Goal: Transaction & Acquisition: Purchase product/service

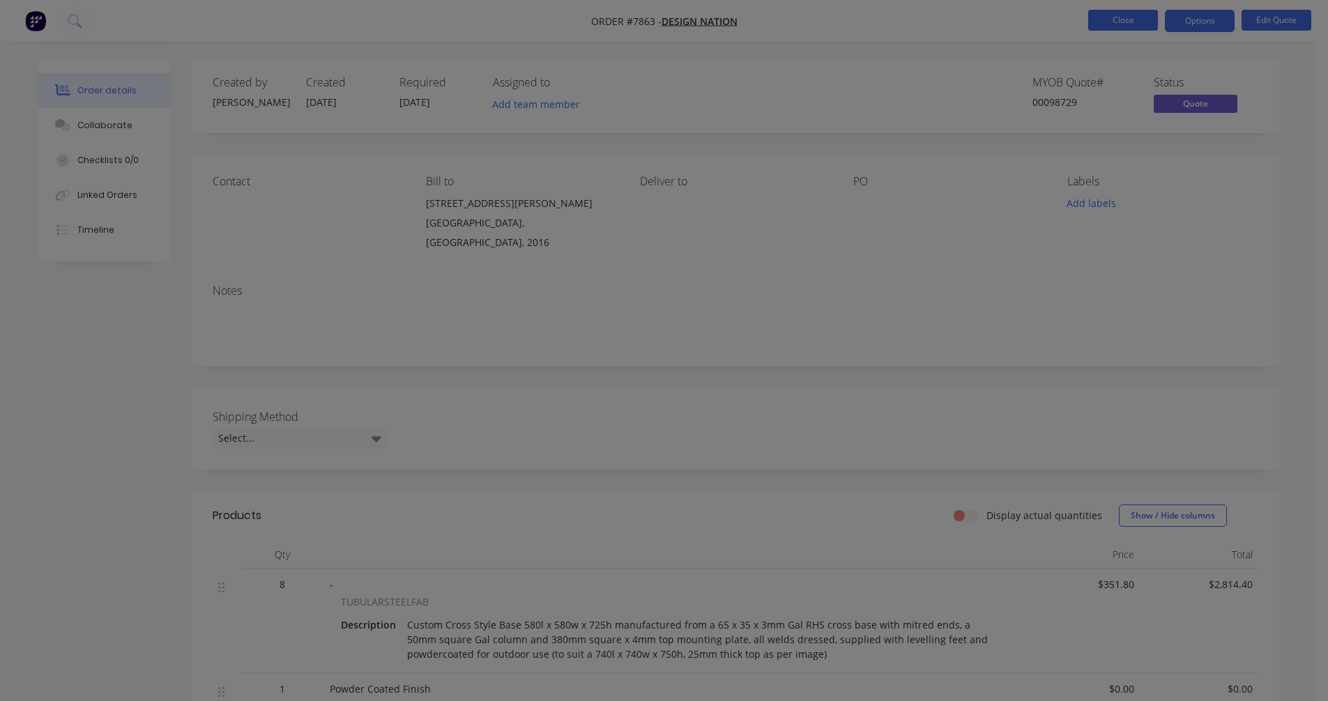
scroll to position [263, 0]
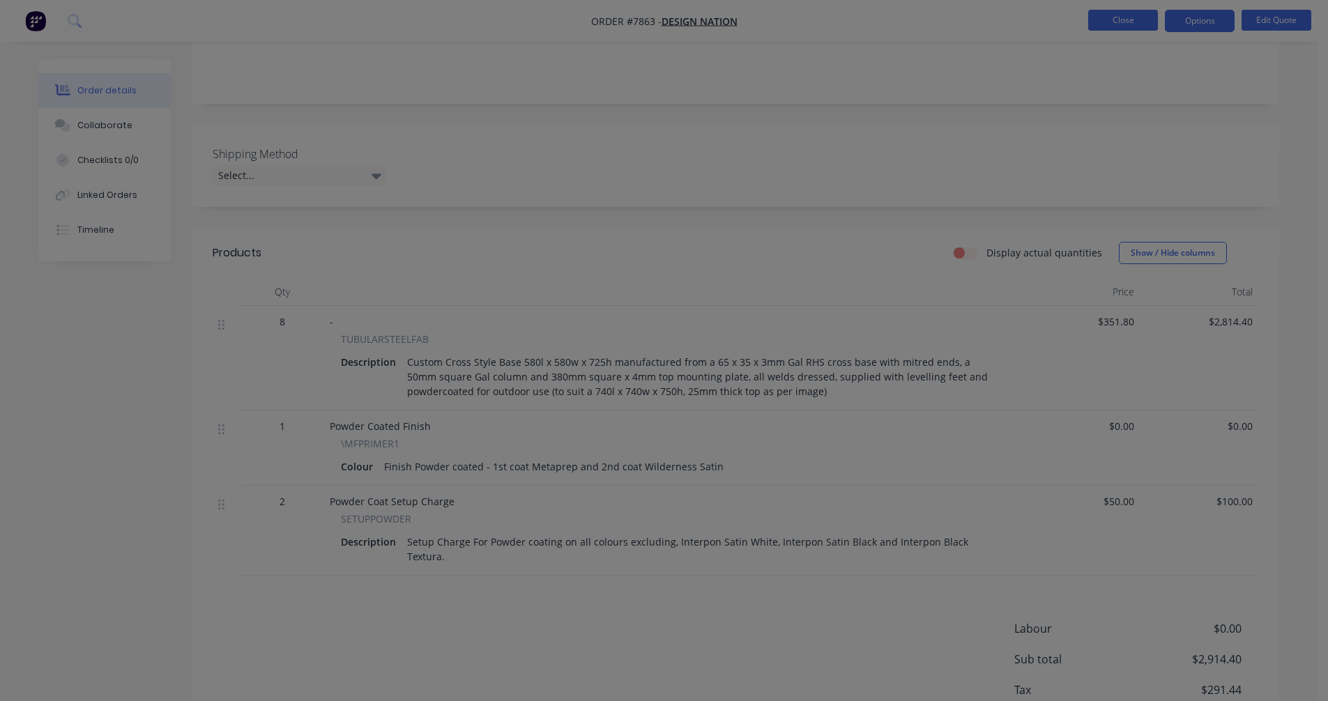
click at [1120, 23] on button "Close" at bounding box center [1123, 20] width 70 height 21
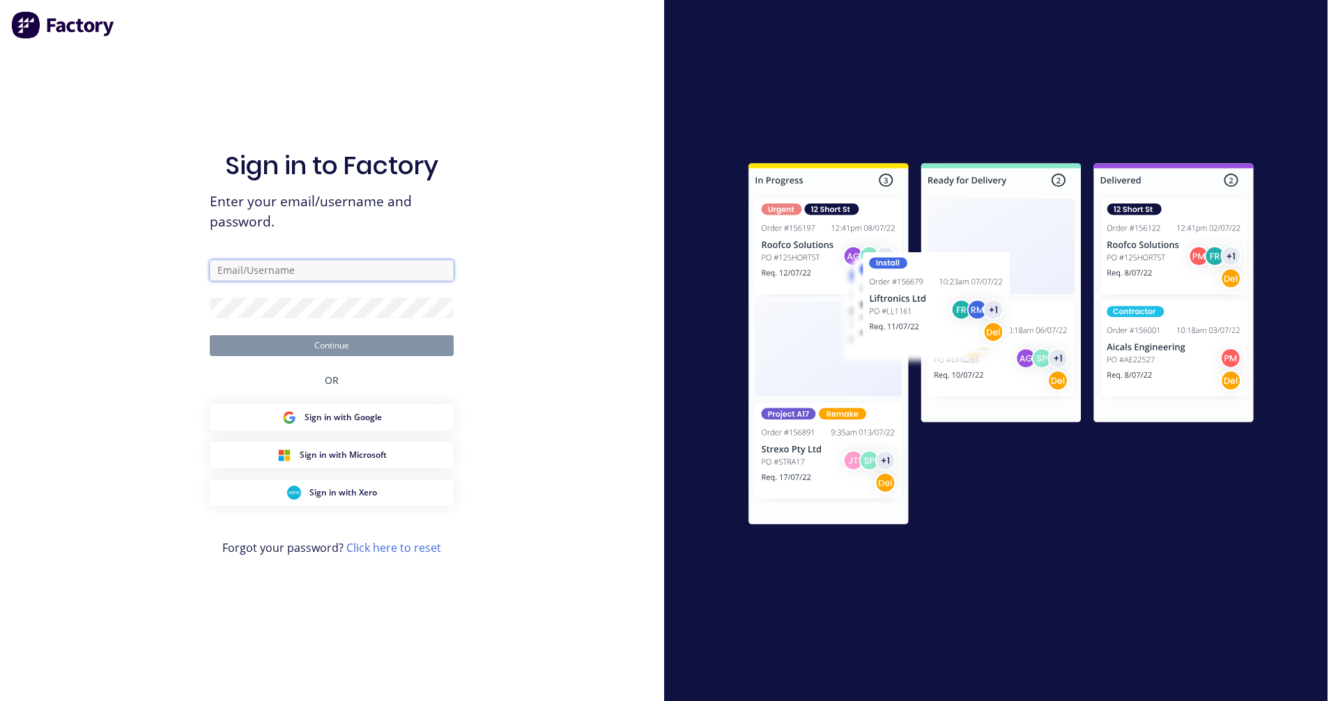
type input "[PERSON_NAME][EMAIL_ADDRESS][DOMAIN_NAME]"
click at [363, 345] on button "Continue" at bounding box center [332, 345] width 244 height 21
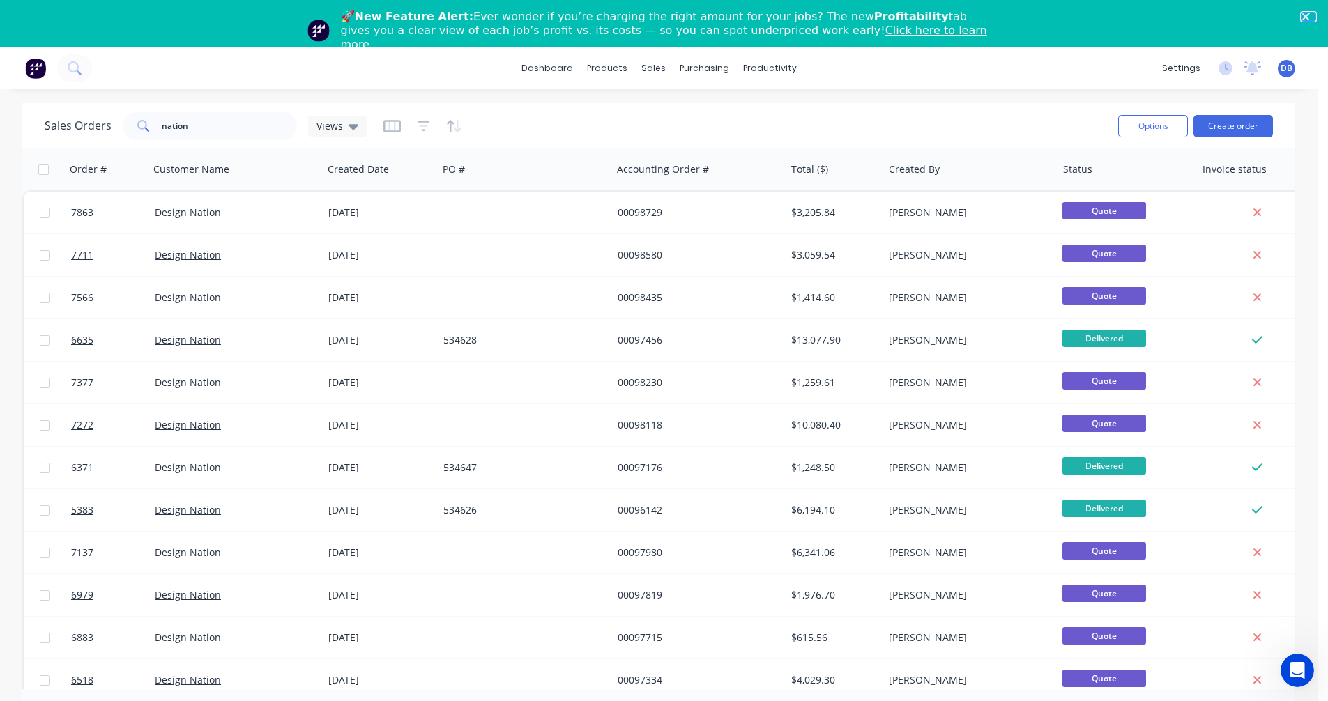
click at [1309, 13] on polygon "Close" at bounding box center [1305, 17] width 8 height 8
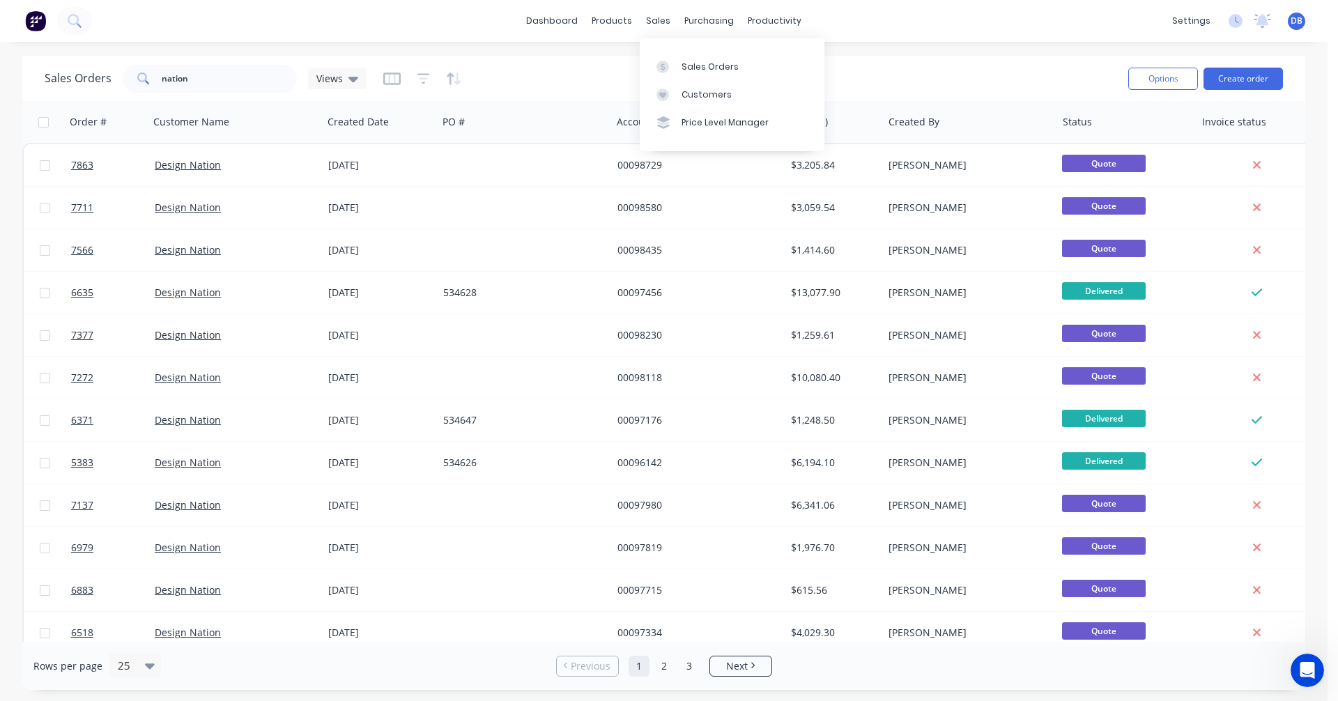
drag, startPoint x: 679, startPoint y: 60, endPoint x: 878, endPoint y: 89, distance: 201.5
click at [679, 60] on link "Sales Orders" at bounding box center [732, 66] width 185 height 28
click at [1238, 86] on button "Create order" at bounding box center [1243, 79] width 79 height 22
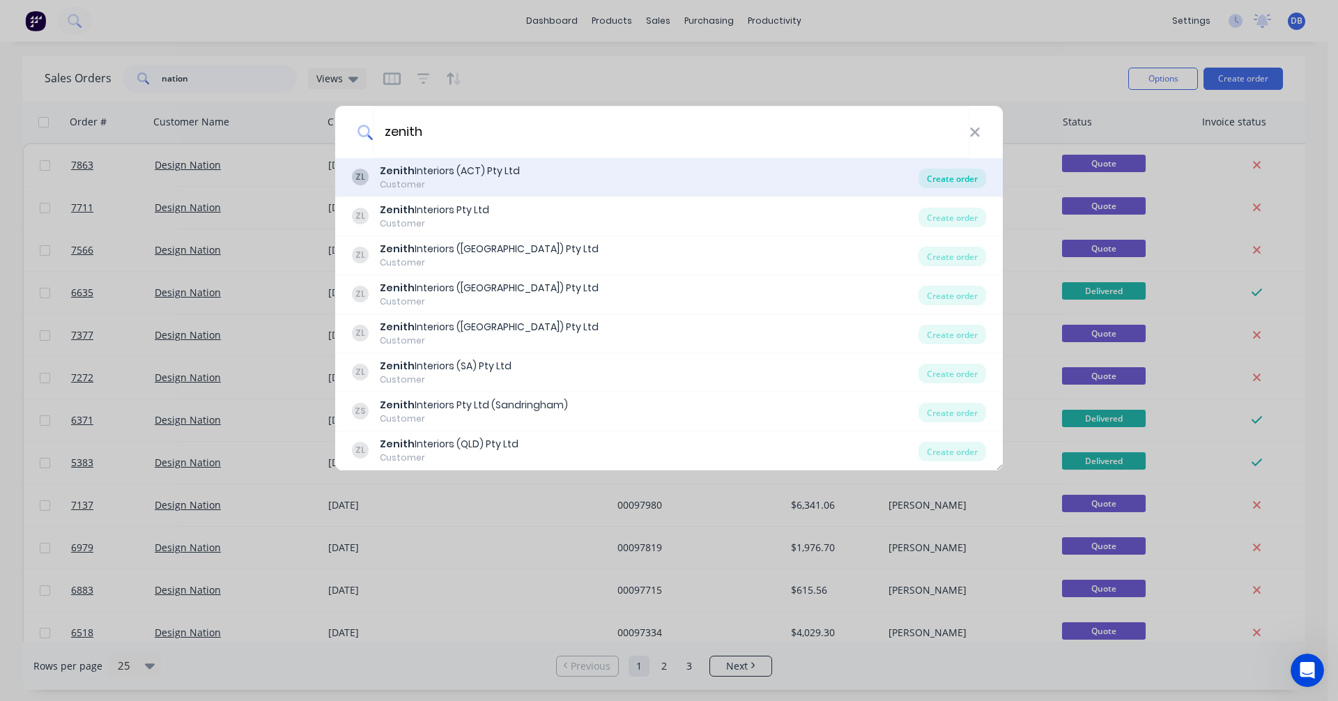
type input "zenith"
click at [942, 178] on div "Create order" at bounding box center [953, 179] width 68 height 20
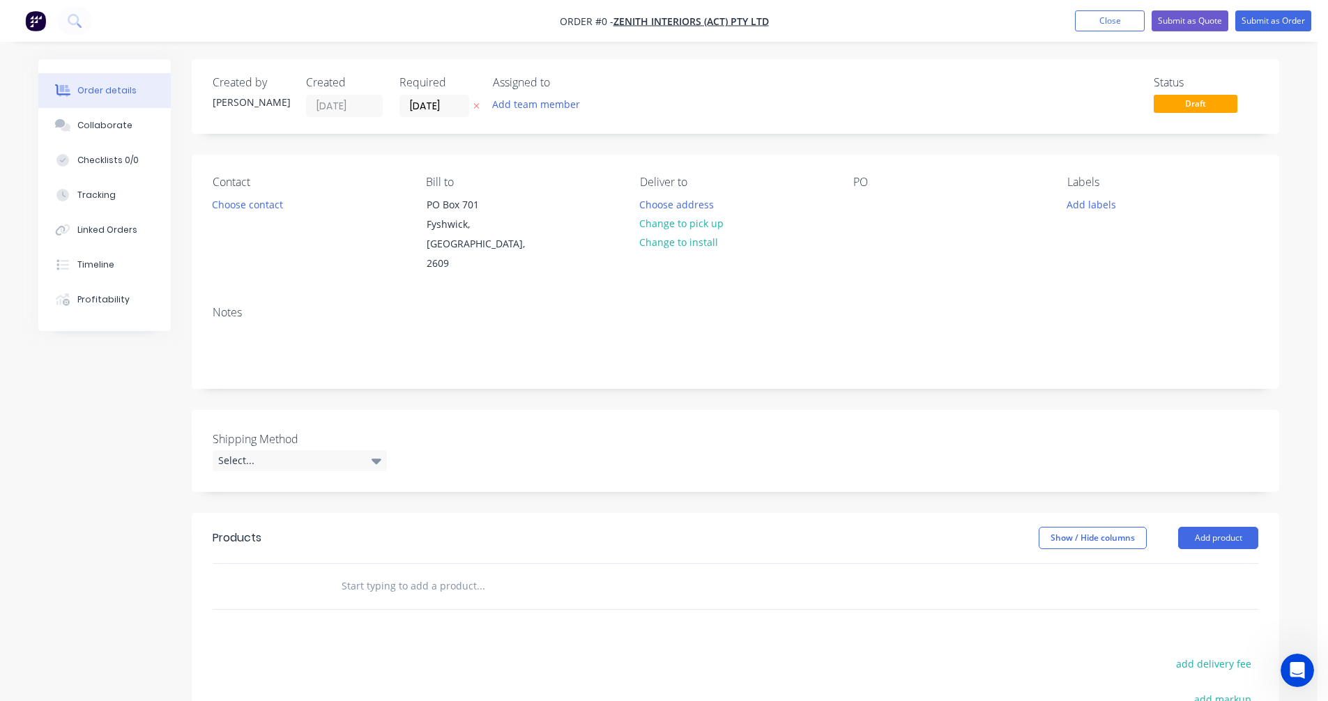
click at [386, 572] on input "text" at bounding box center [480, 586] width 279 height 28
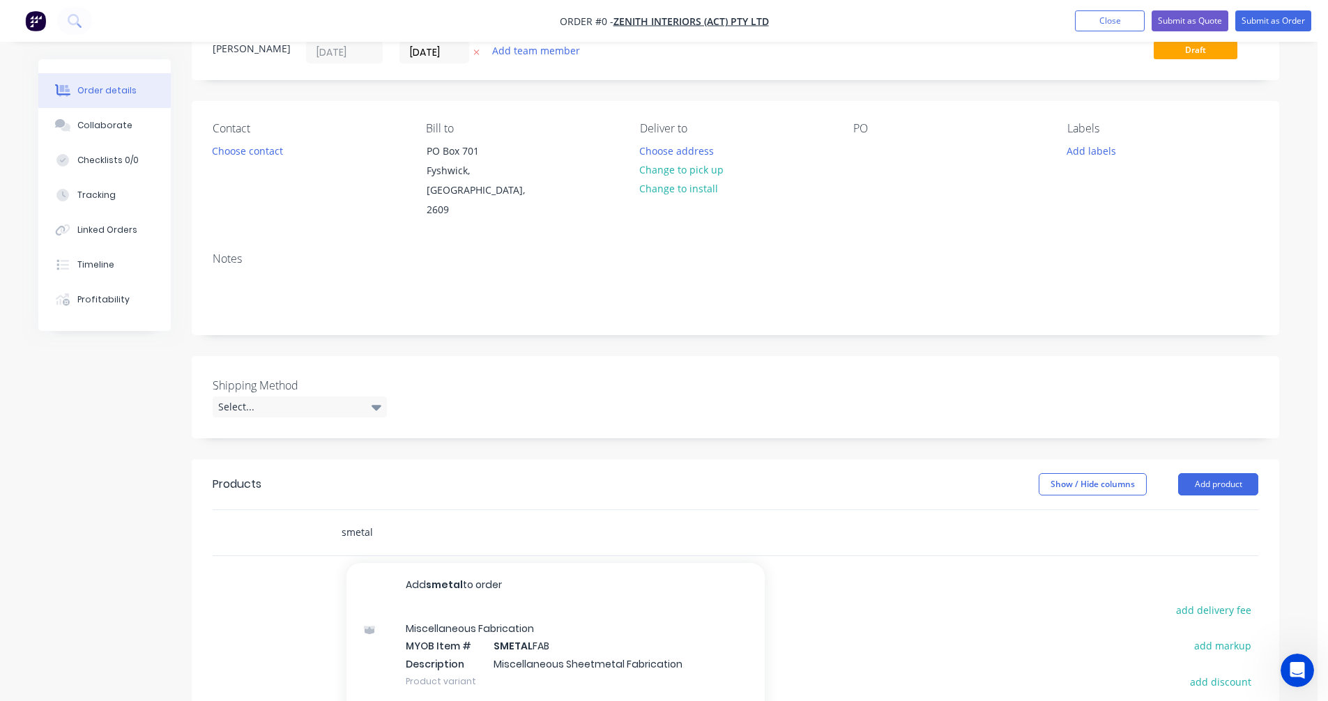
scroll to position [139, 0]
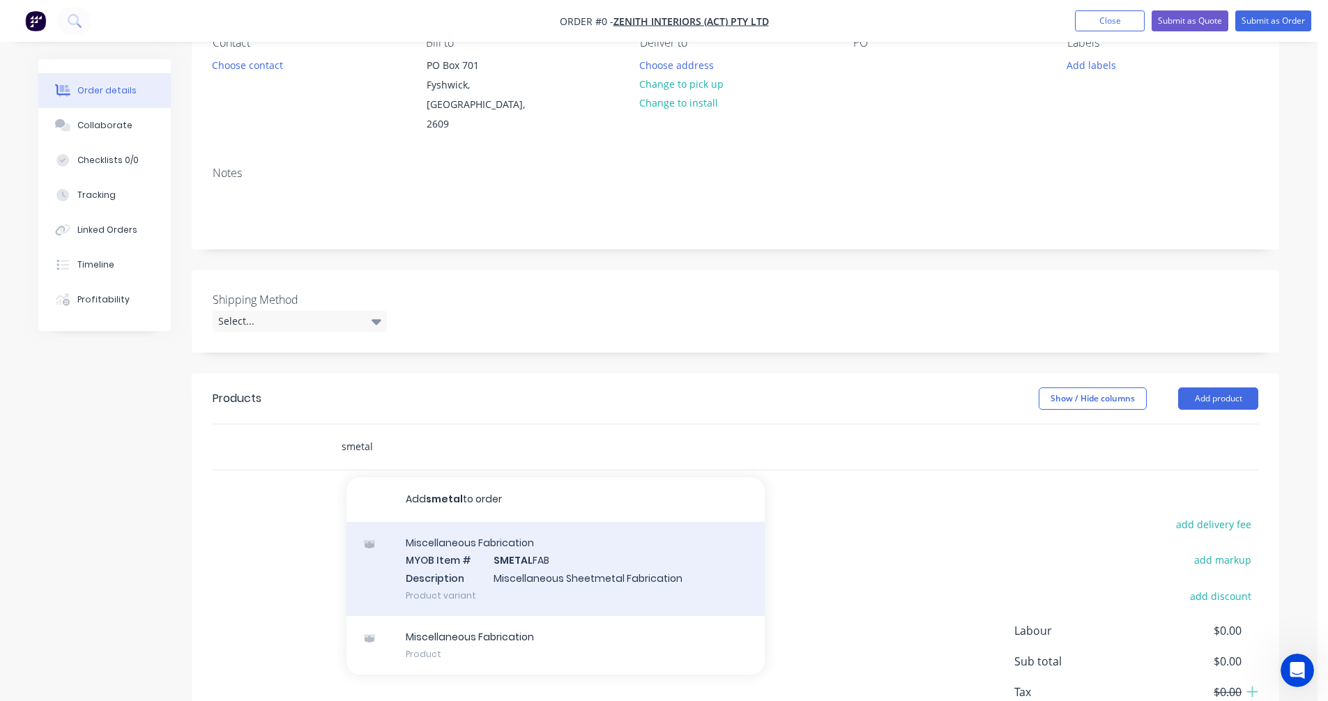
type input "smetal"
click at [521, 539] on div "Miscellaneous Fabrication MYOB Item # SMETAL FAB Description Miscellaneous Shee…" at bounding box center [555, 569] width 418 height 94
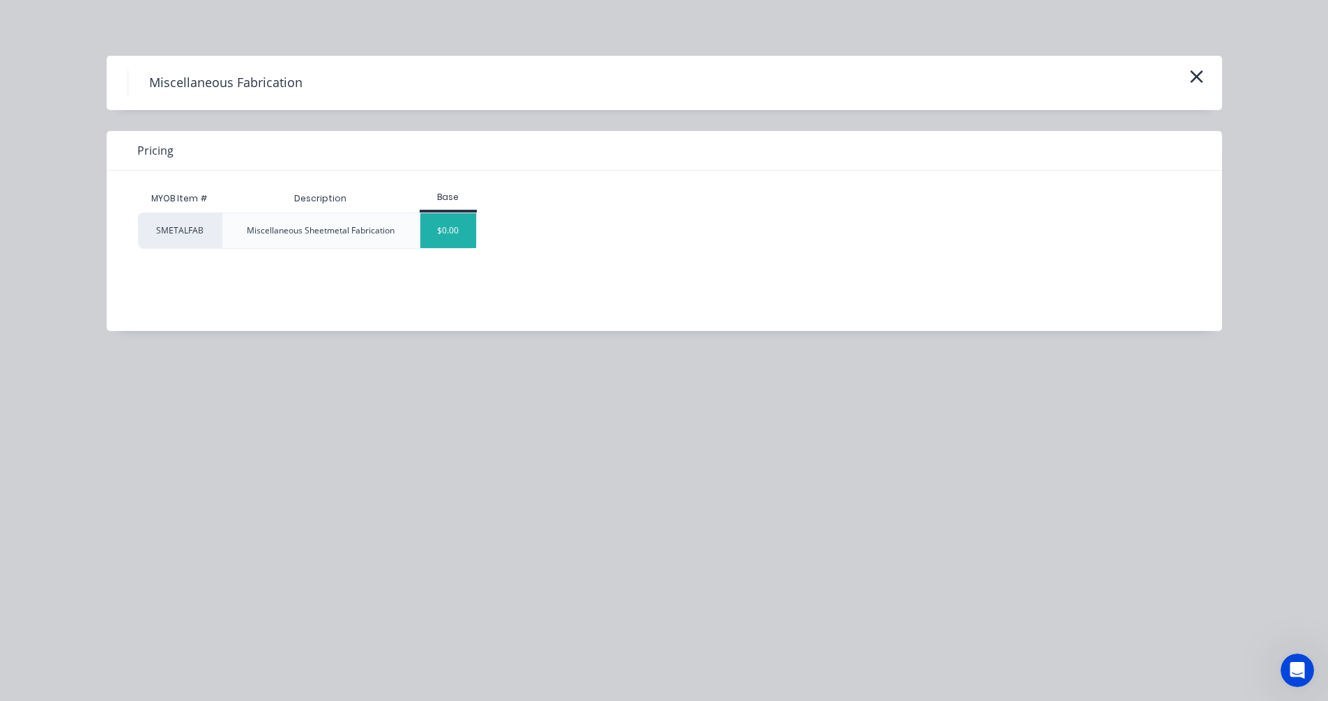
click at [447, 240] on div "$0.00" at bounding box center [448, 230] width 56 height 35
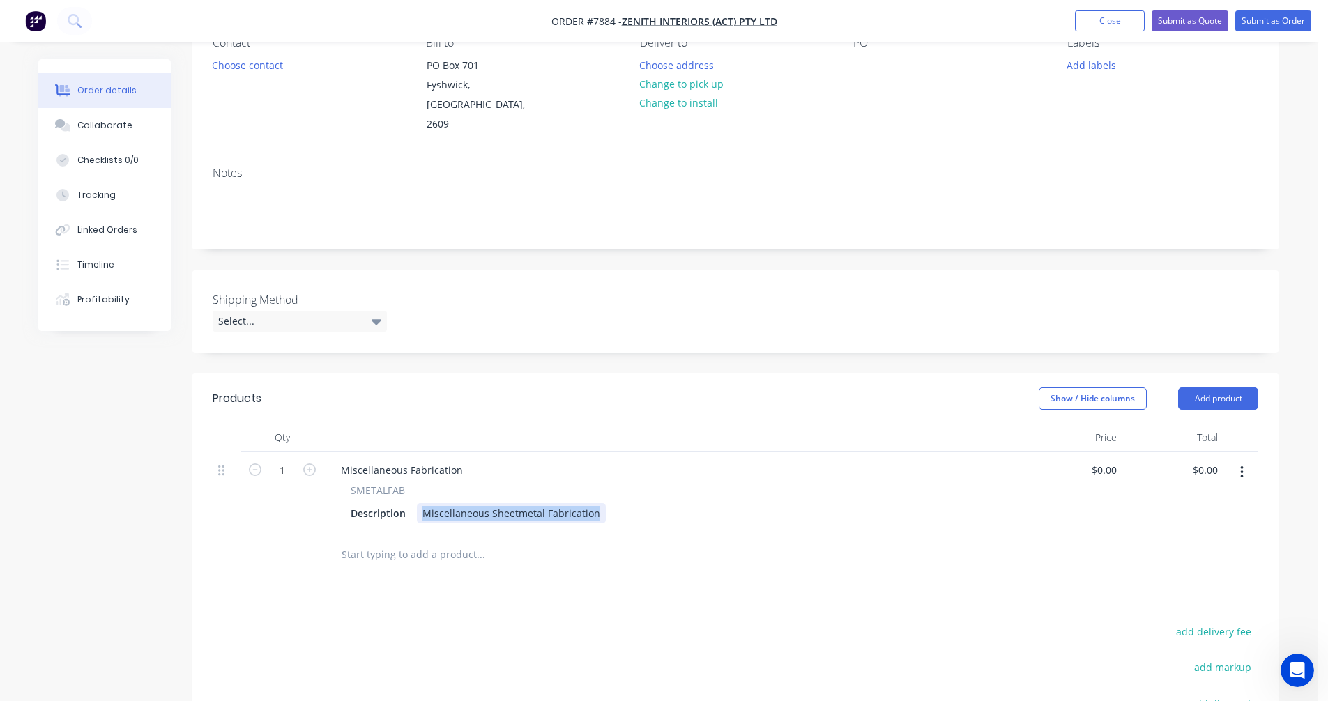
drag, startPoint x: 592, startPoint y: 495, endPoint x: 415, endPoint y: 492, distance: 177.0
click at [417, 503] on div "Miscellaneous Sheetmetal Fabrication" at bounding box center [511, 513] width 189 height 20
paste div
drag, startPoint x: 463, startPoint y: 450, endPoint x: 301, endPoint y: 450, distance: 161.7
click at [301, 452] on div "1 Miscellaneous Fabrication SMETALFAB Description Leg Bracket 136l x 150d x 50w…" at bounding box center [735, 492] width 1045 height 81
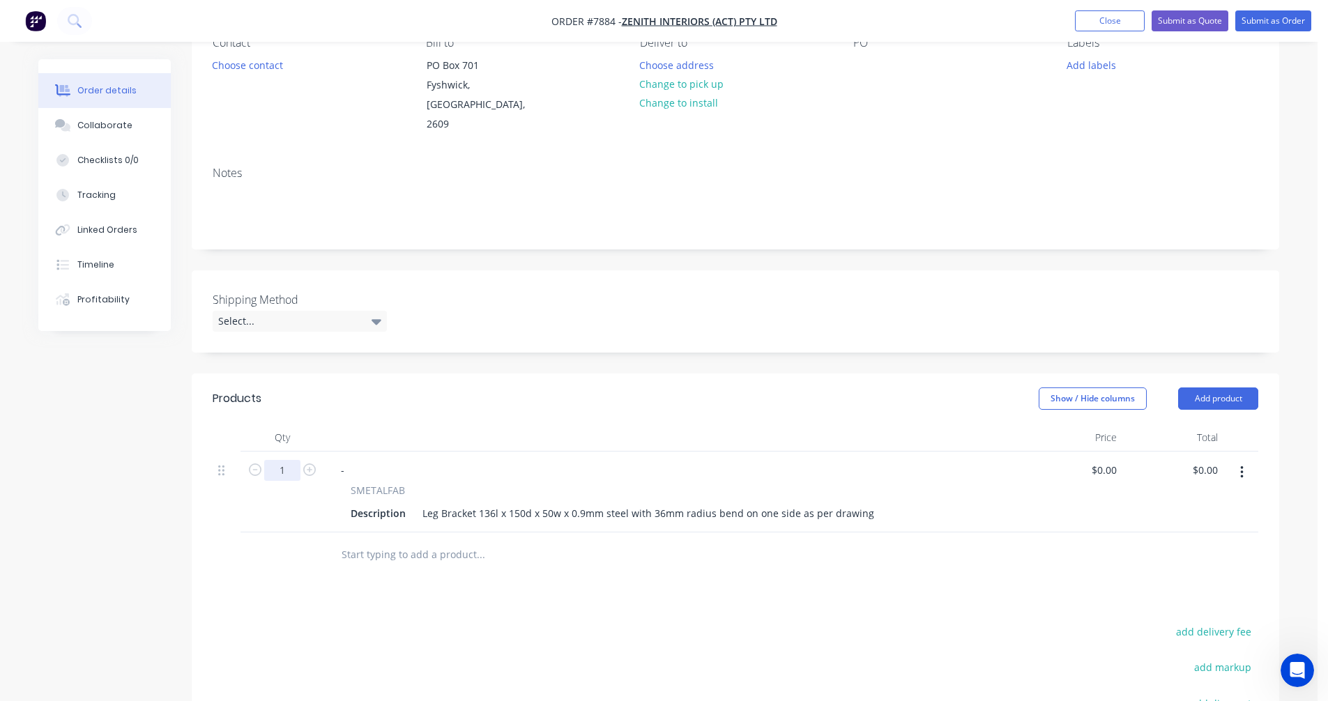
click at [297, 460] on input "1" at bounding box center [282, 470] width 36 height 21
type input "20"
click at [648, 503] on div "Leg Bracket 136l x 150d x 50w x 0.9mm steel with 36mm radius bend on one side a…" at bounding box center [648, 513] width 463 height 20
click at [689, 503] on div "Leg Bracket 136l x 150d x 50w x 0.9mm steel with a 36mm radius bend on one side…" at bounding box center [652, 513] width 471 height 20
type input "$24.80"
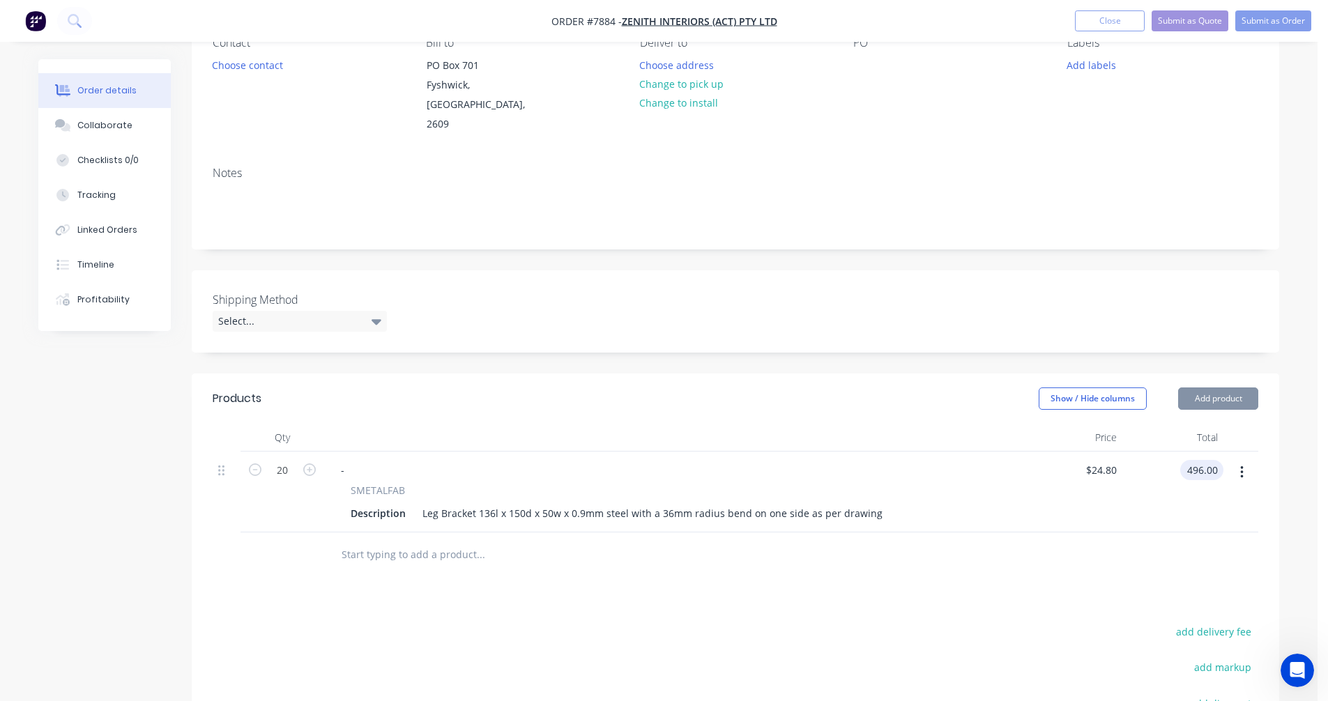
type input "$496.00"
click at [1242, 466] on icon "button" at bounding box center [1241, 472] width 3 height 13
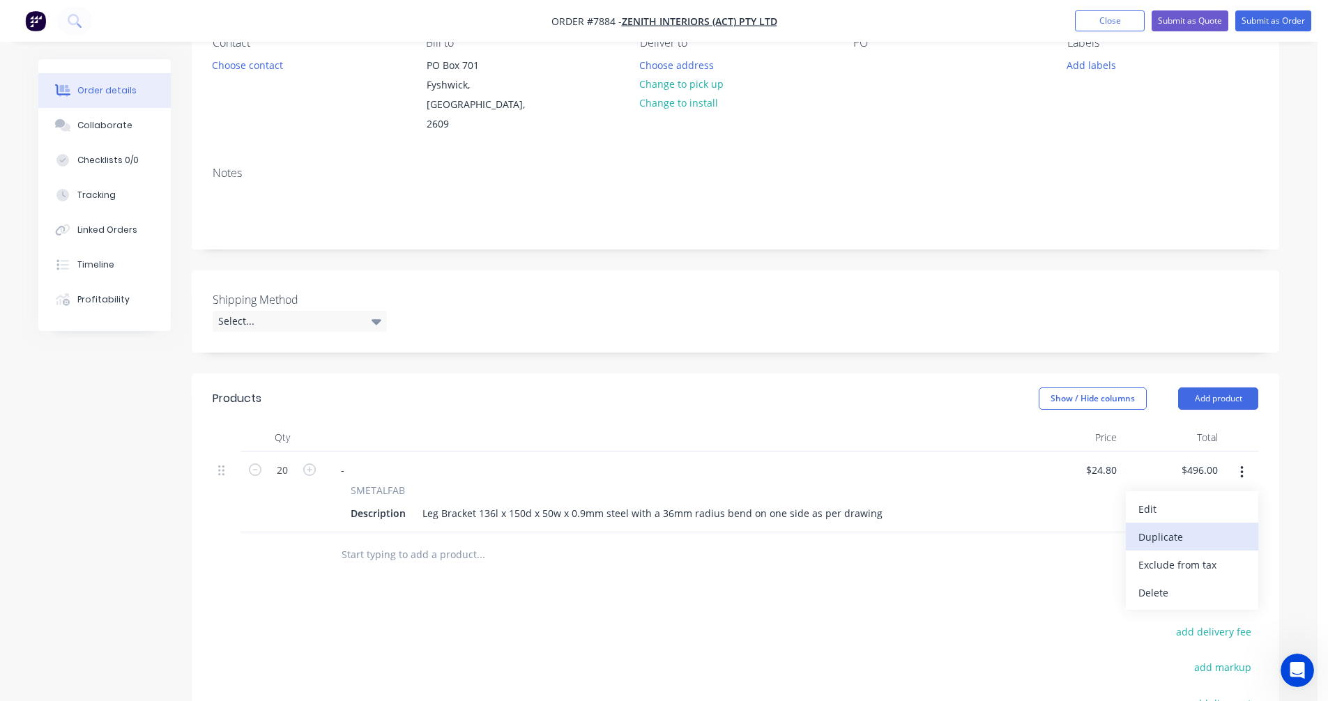
click at [1191, 527] on div "Duplicate" at bounding box center [1191, 537] width 107 height 20
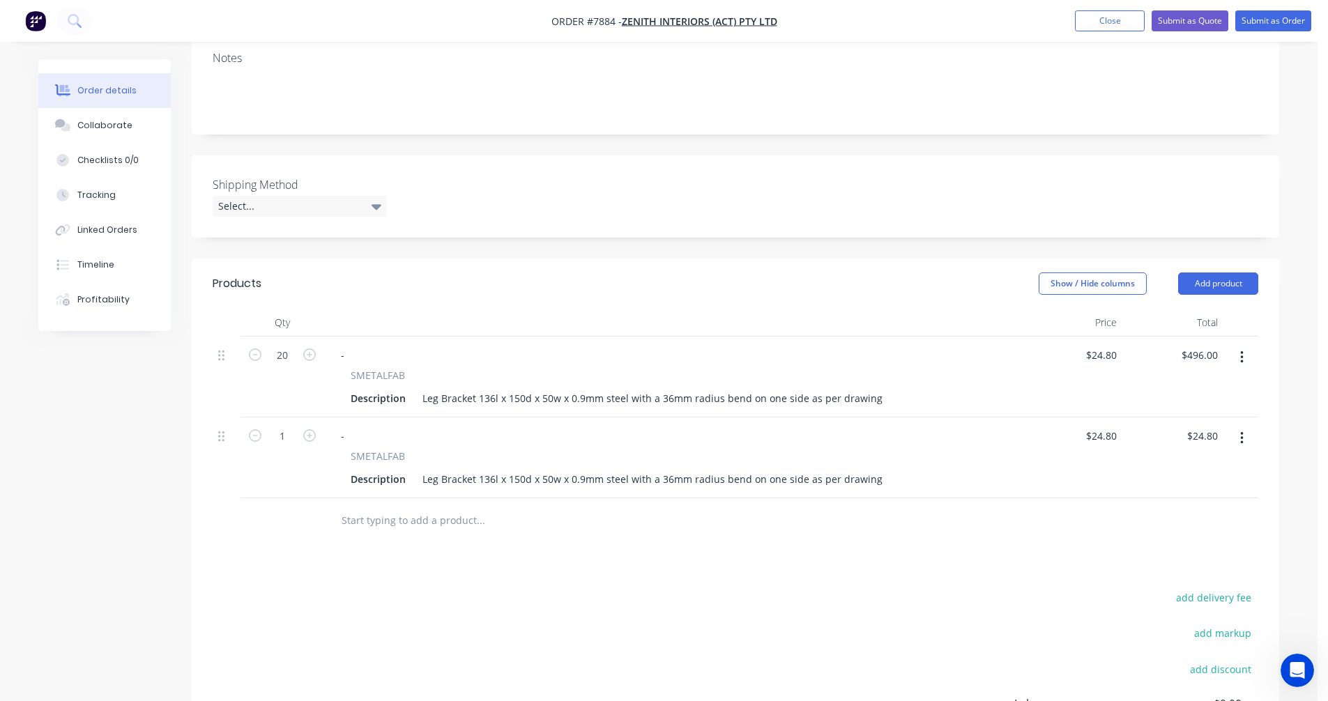
scroll to position [279, 0]
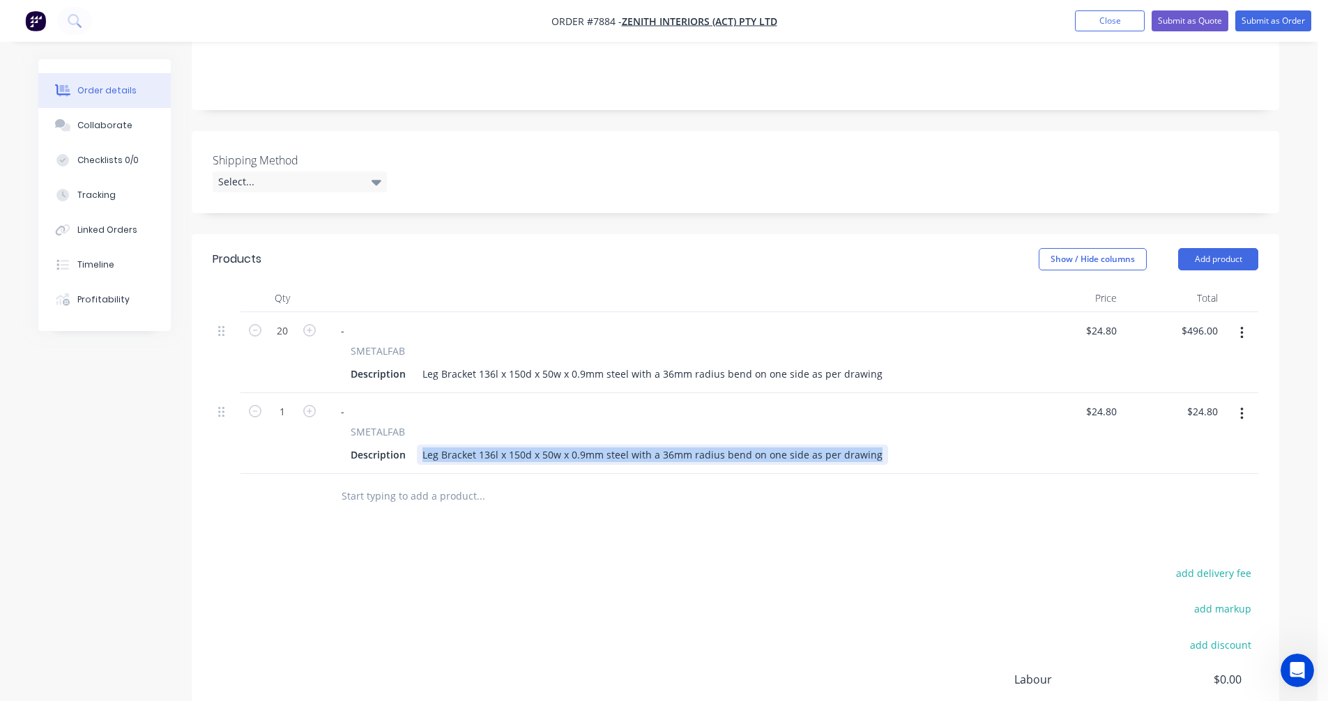
drag, startPoint x: 869, startPoint y: 436, endPoint x: 416, endPoint y: 441, distance: 453.0
click at [417, 445] on div "Leg Bracket 136l x 150d x 50w x 0.9mm steel with a 36mm radius bend on one side…" at bounding box center [652, 455] width 471 height 20
paste div
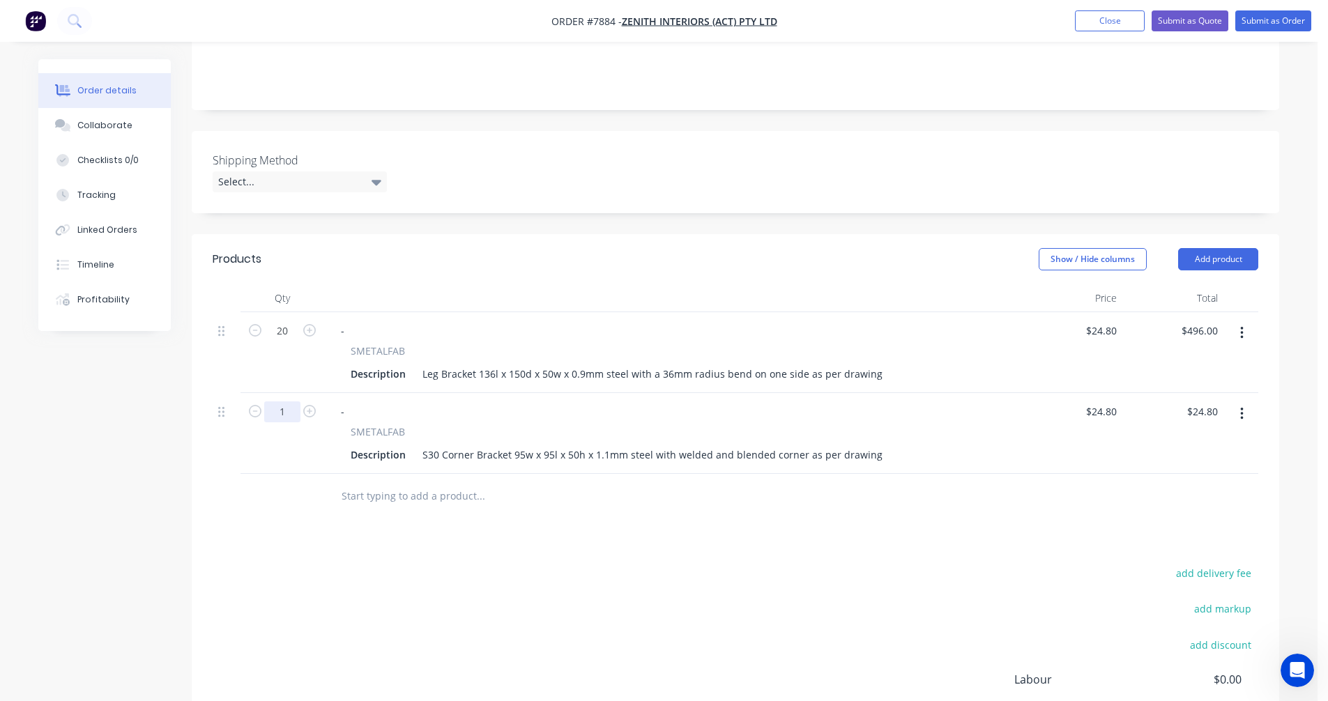
click at [289, 341] on input "1" at bounding box center [282, 331] width 36 height 21
type input "18"
type input "$446.40"
click at [577, 445] on div "S30 Corner Bracket 95w x 95l x 50h x 1.1mm steel with welded and blended corner…" at bounding box center [652, 455] width 471 height 20
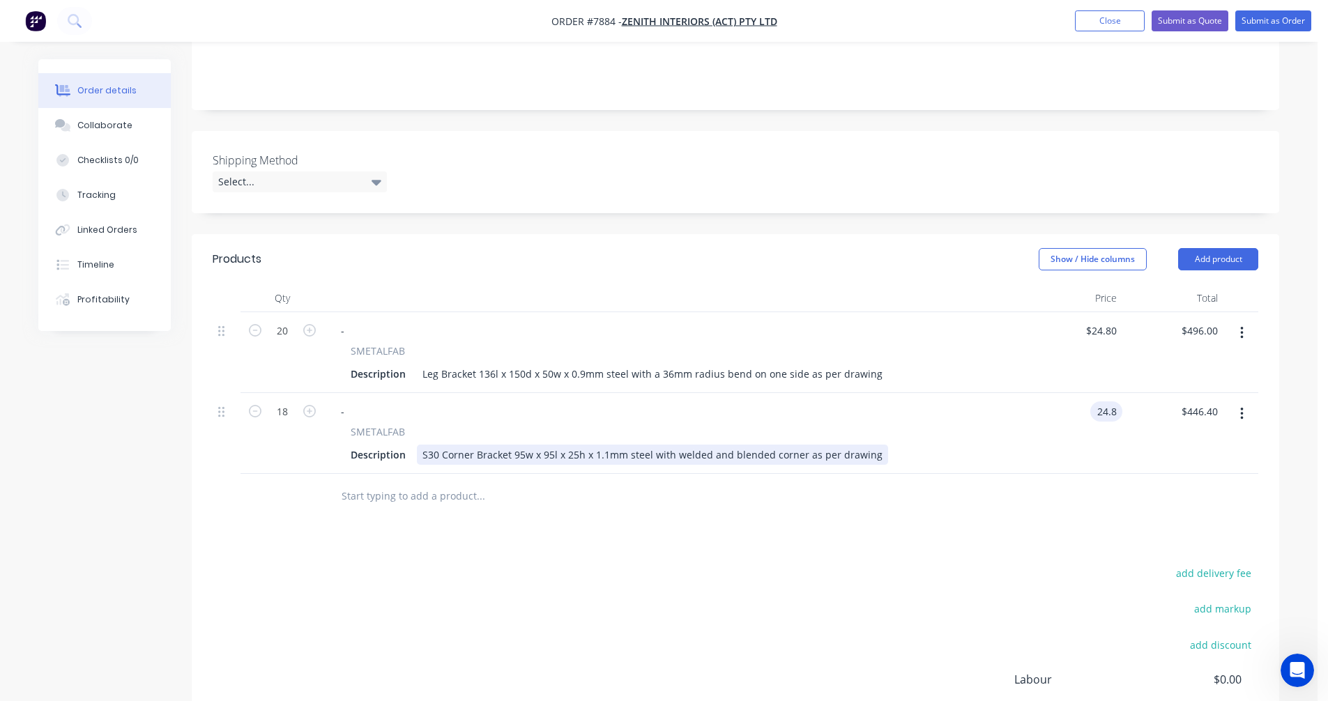
click at [576, 445] on div "S30 Corner Bracket 95w x 95l x 25h x 1.1mm steel with welded and blended corner…" at bounding box center [652, 455] width 471 height 20
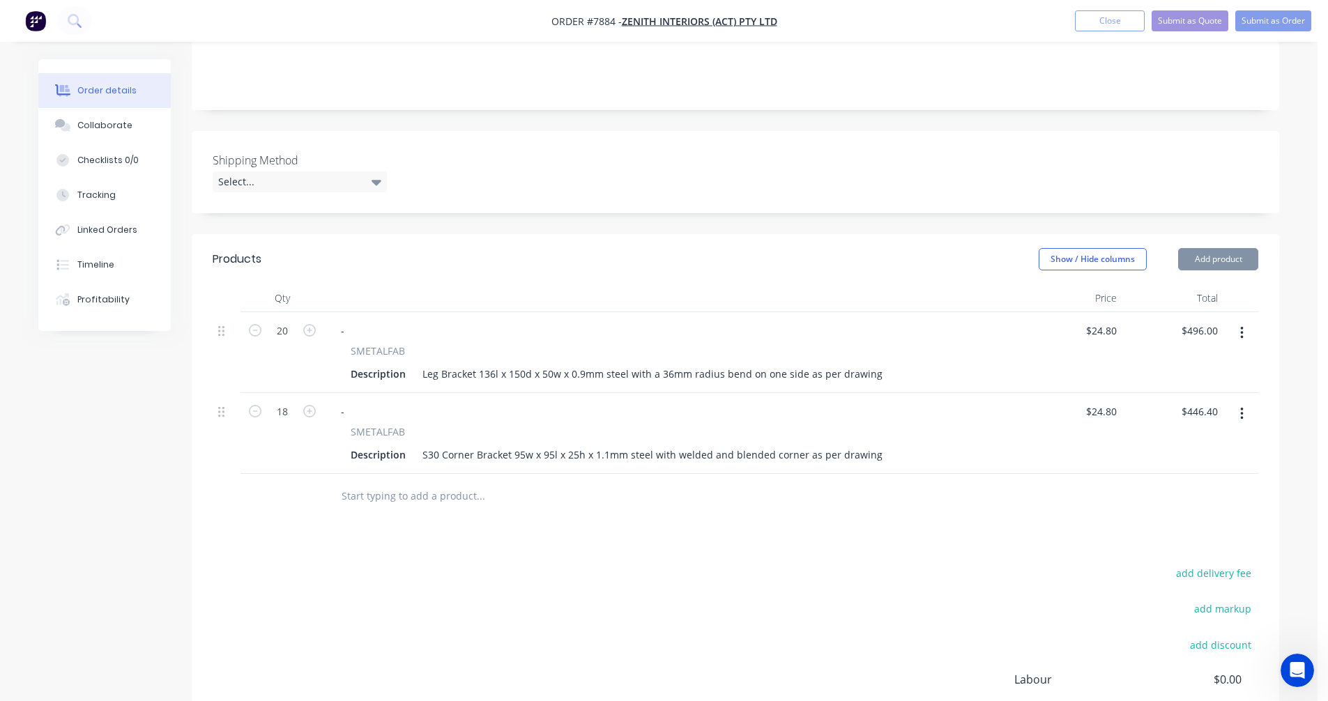
click at [572, 445] on div "S30 Corner Bracket 95w x 95l x 25h x 1.1mm steel with welded and blended corner…" at bounding box center [652, 455] width 471 height 20
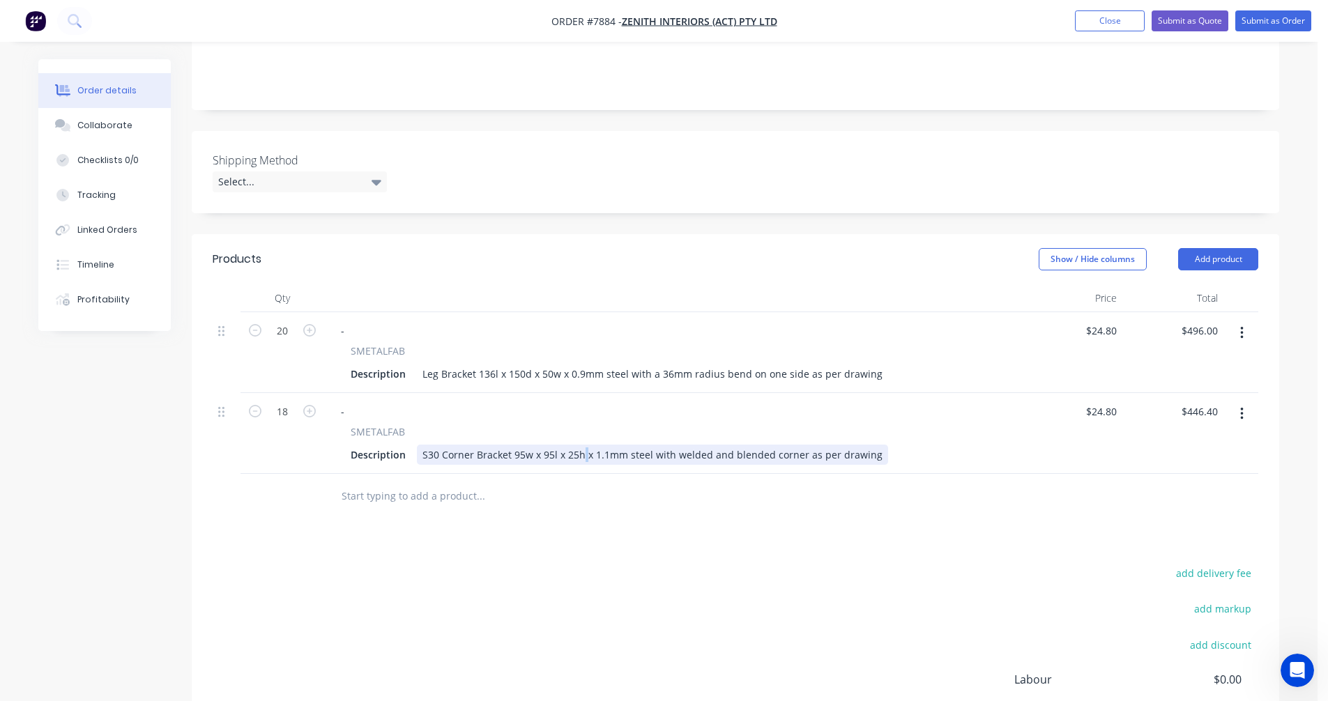
click at [585, 445] on div "S30 Corner Bracket 95w x 95l x 25h x 1.1mm steel with welded and blended corner…" at bounding box center [652, 455] width 471 height 20
click at [574, 445] on div "S30 Corner Bracket 95w x 95l x 25h x 1.1mm steel with welded and blended corner…" at bounding box center [652, 455] width 471 height 20
click at [659, 445] on div "S30 Corner Bracket 95w x 95l x 50h x 3mm steel with welded and blended corner a…" at bounding box center [648, 455] width 463 height 20
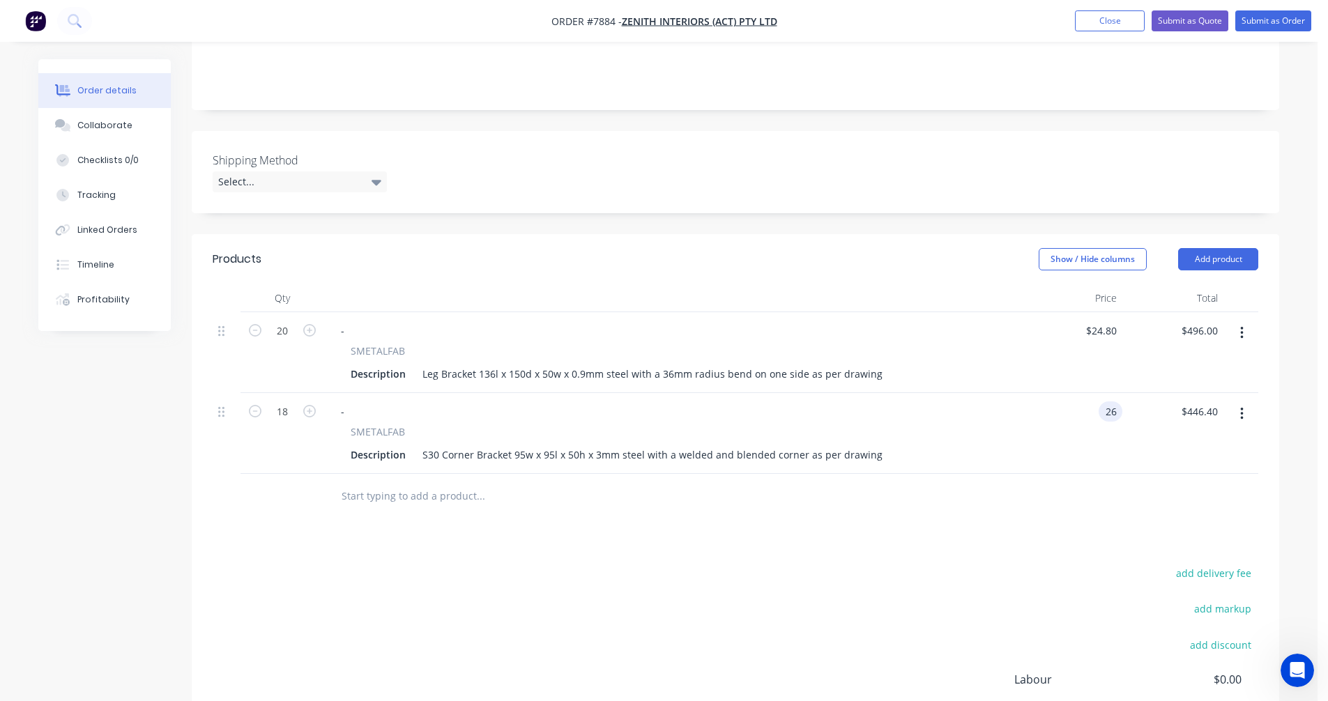
type input "$26.00"
type input "$468.00"
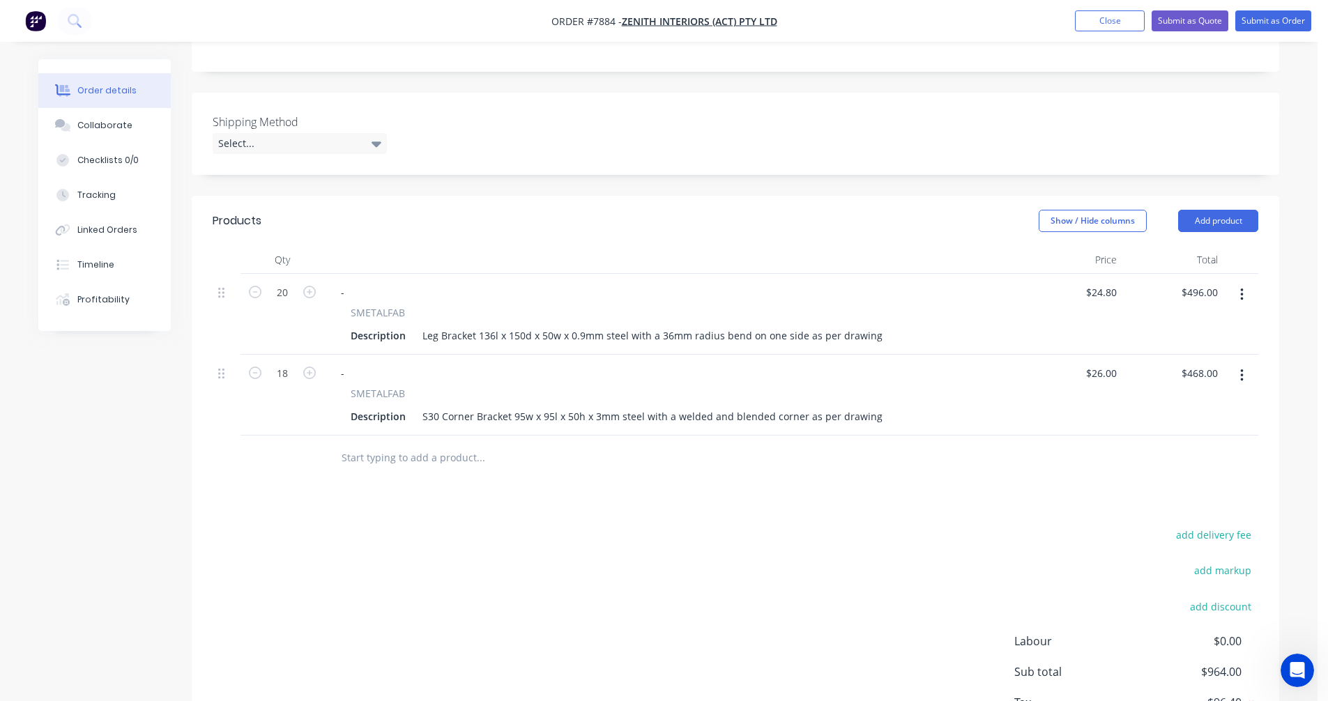
scroll to position [348, 0]
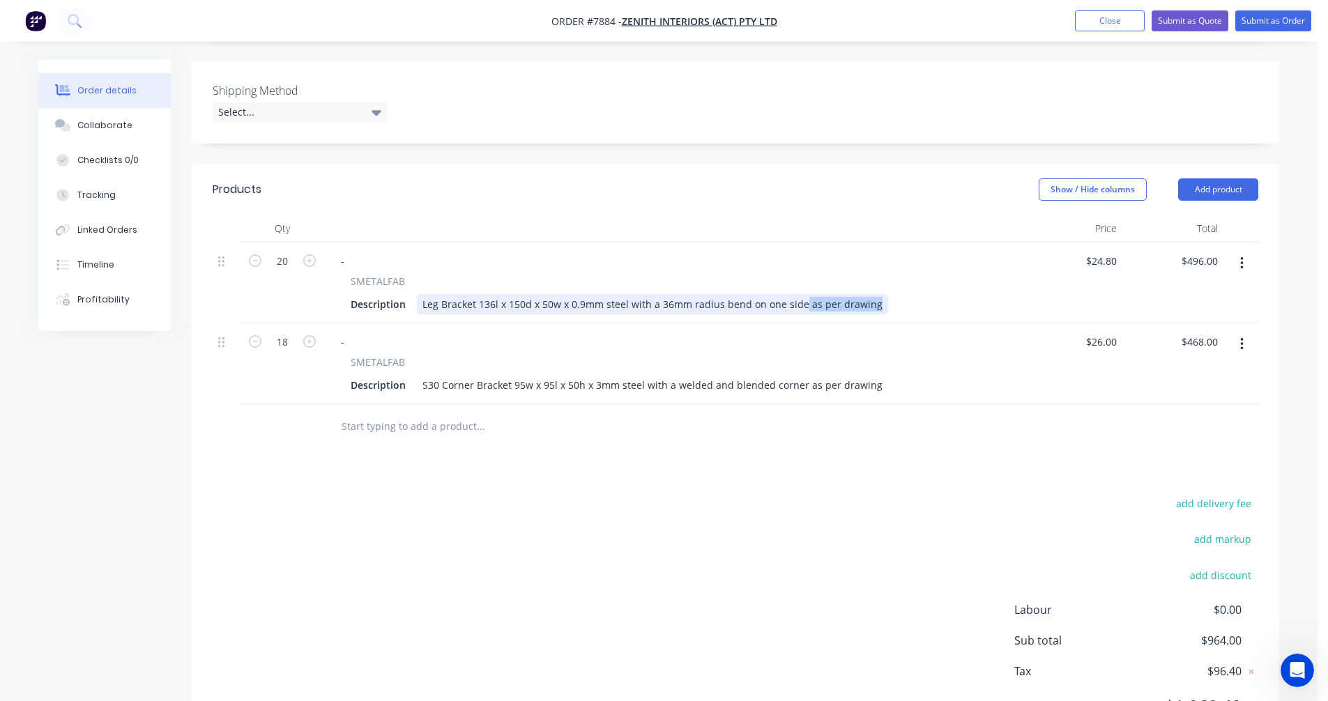
drag, startPoint x: 867, startPoint y: 286, endPoint x: 796, endPoint y: 285, distance: 71.1
click at [796, 294] on div "Leg Bracket 136l x 150d x 50w x 0.9mm steel with a 36mm radius bend on one side…" at bounding box center [652, 304] width 471 height 20
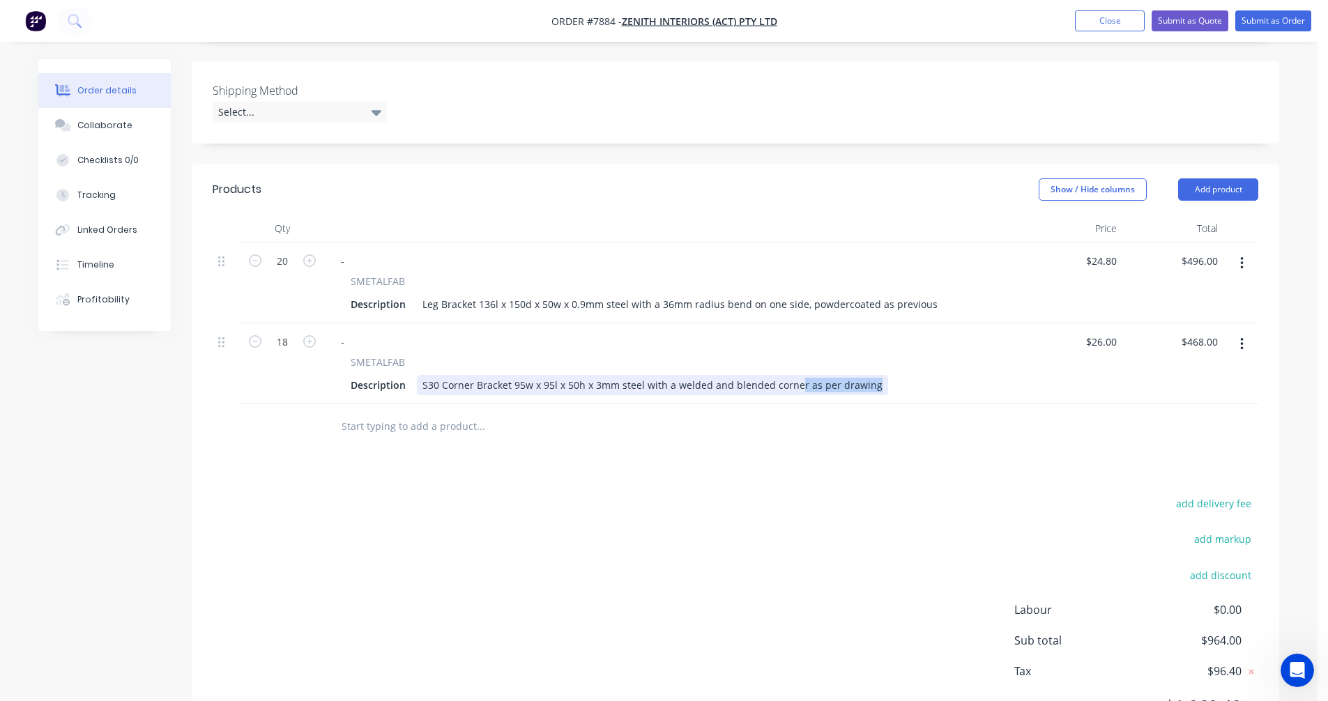
drag, startPoint x: 866, startPoint y: 365, endPoint x: 794, endPoint y: 366, distance: 72.5
click at [794, 375] on div "S30 Corner Bracket 95w x 95l x 50h x 3mm steel with a welded and blended corner…" at bounding box center [652, 385] width 471 height 20
type input "$26.00"
type input "$468.00"
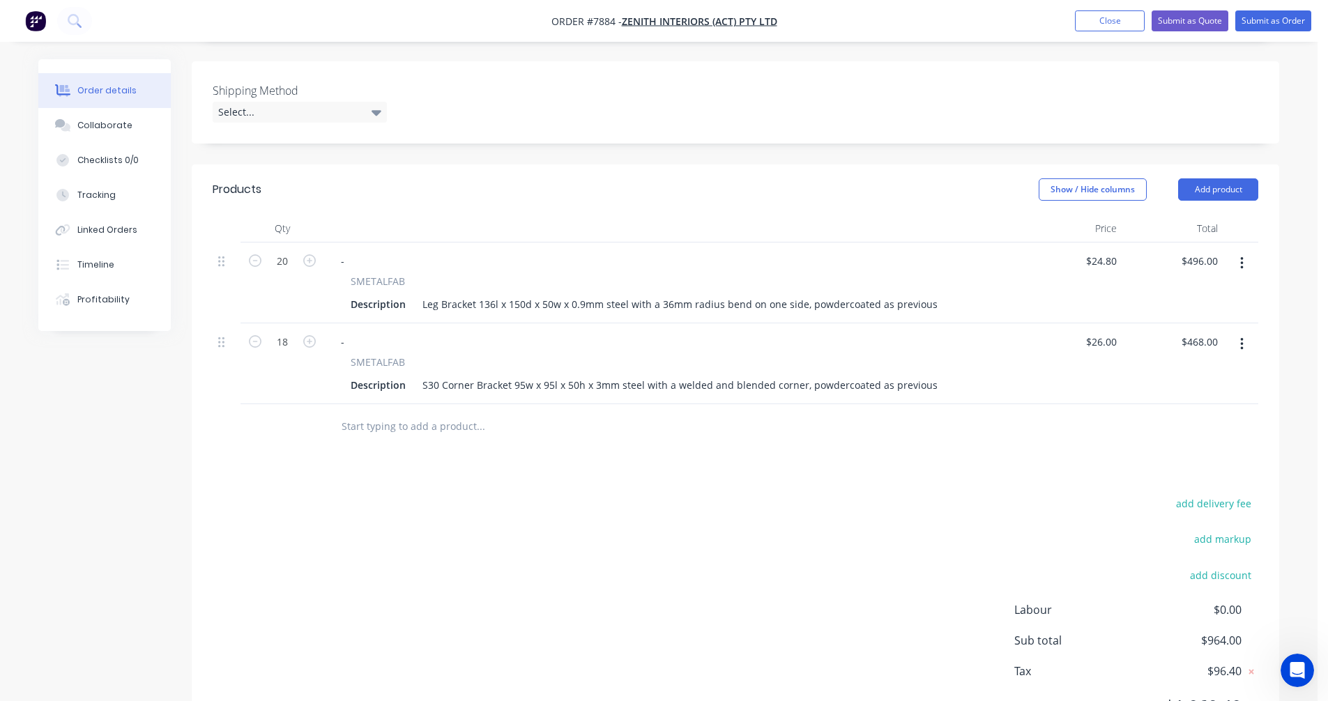
click at [1240, 337] on icon "button" at bounding box center [1241, 344] width 3 height 15
click at [1193, 399] on div "Duplicate" at bounding box center [1191, 409] width 107 height 20
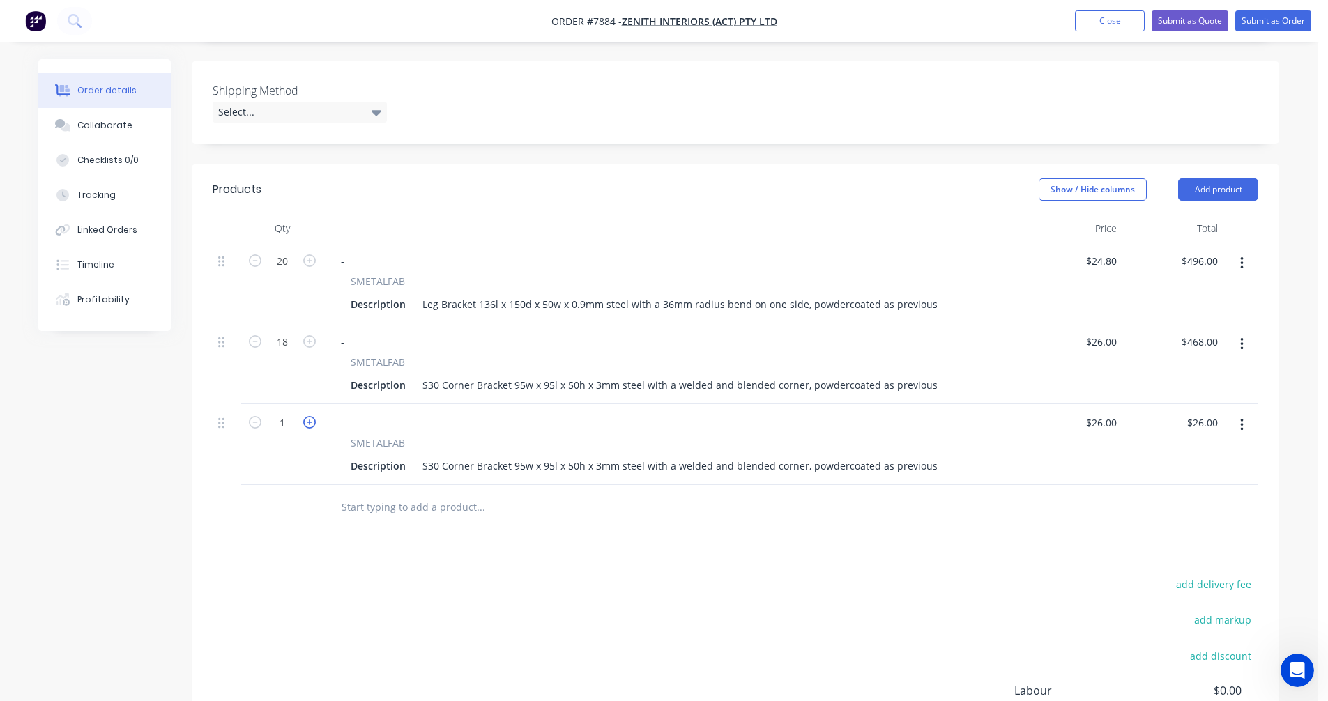
click at [305, 416] on icon "button" at bounding box center [309, 422] width 13 height 13
type input "2"
type input "$52.00"
click at [305, 416] on icon "button" at bounding box center [309, 422] width 13 height 13
type input "3"
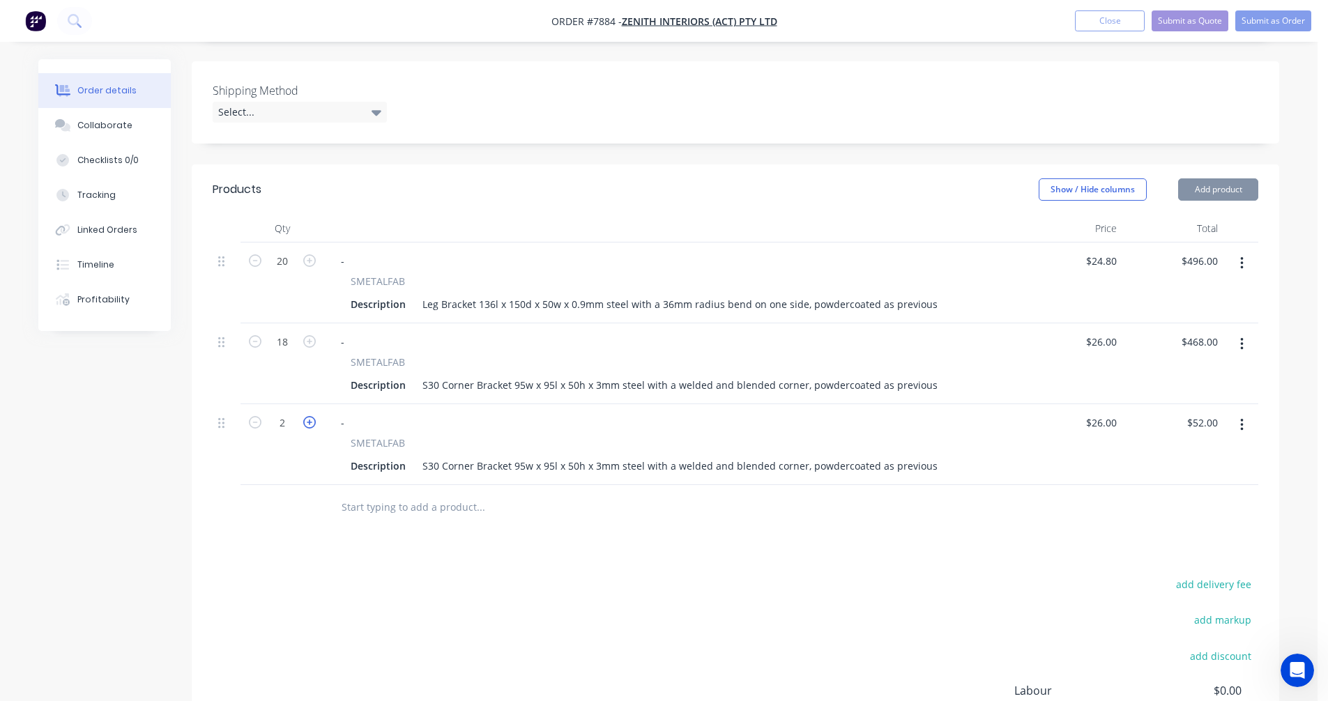
type input "$78.00"
click at [305, 416] on icon "button" at bounding box center [309, 422] width 13 height 13
type input "4"
type input "$104.00"
click at [305, 416] on icon "button" at bounding box center [309, 422] width 13 height 13
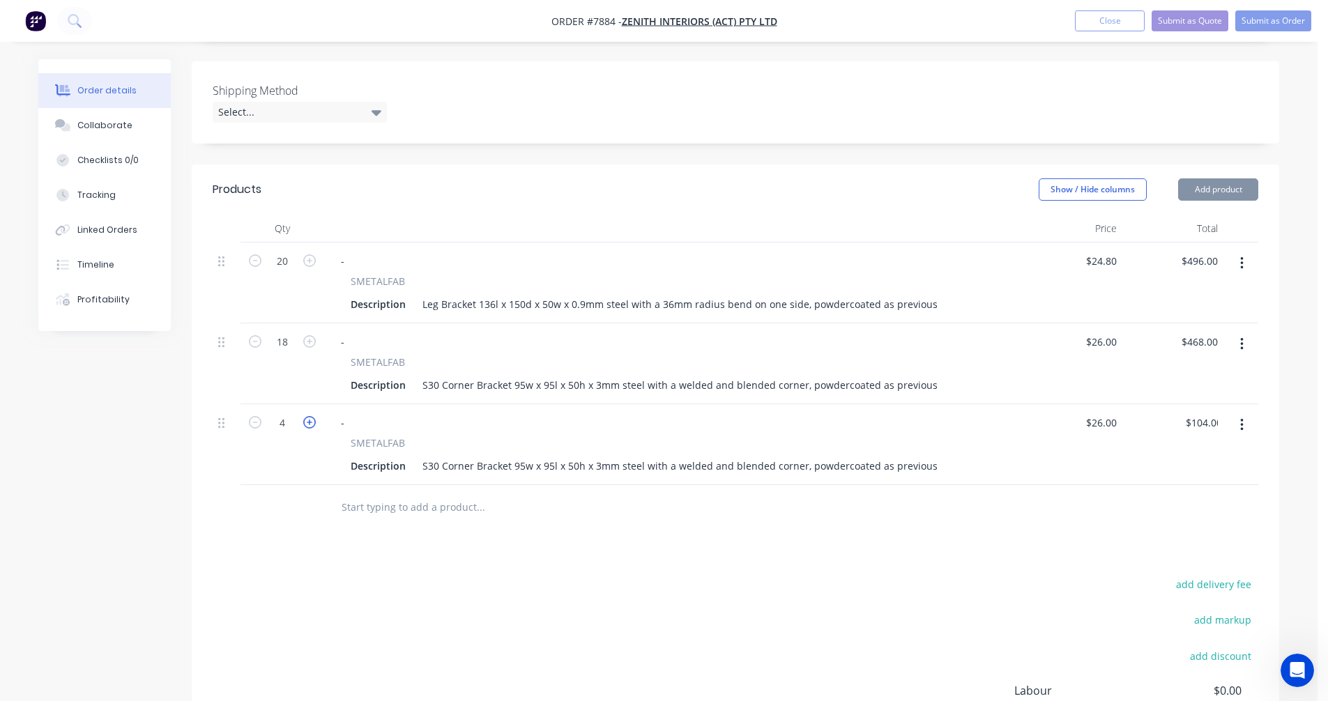
type input "5"
type input "$130.00"
click at [305, 416] on icon "button" at bounding box center [309, 422] width 13 height 13
type input "6"
type input "$156.00"
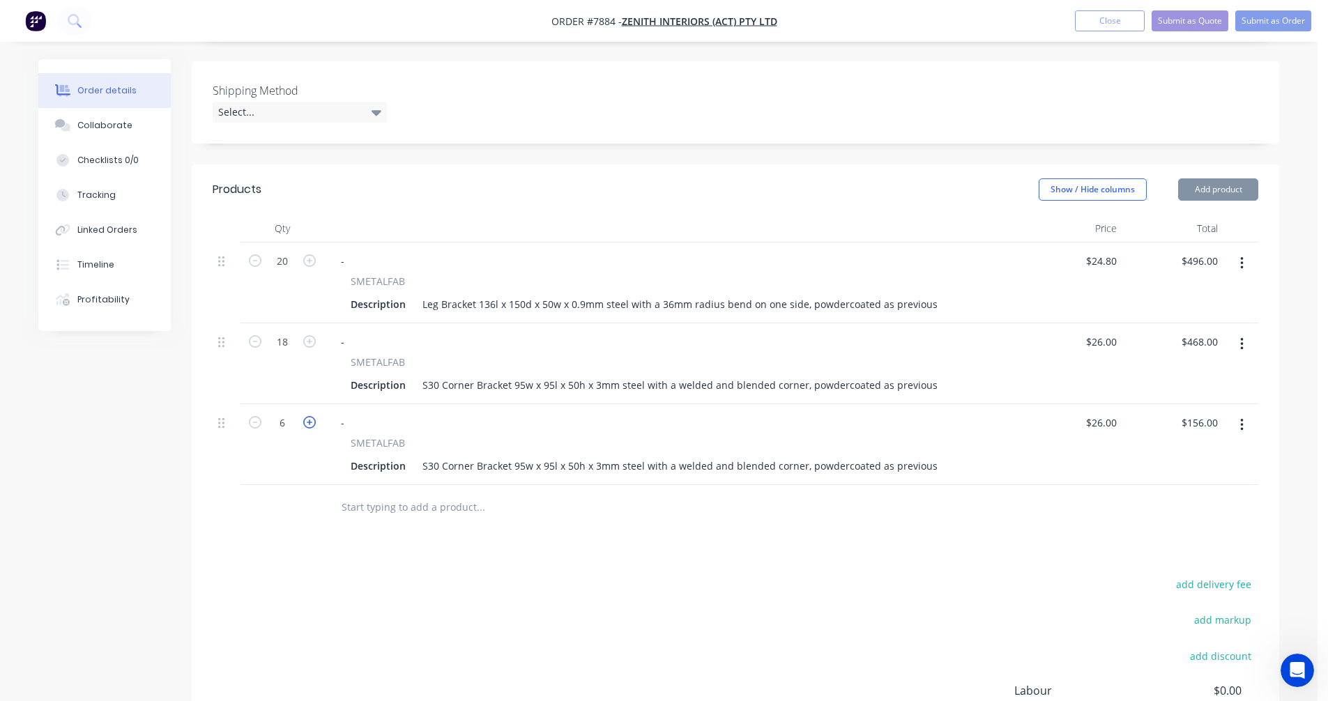
click at [305, 416] on icon "button" at bounding box center [309, 422] width 13 height 13
type input "7"
type input "$182.00"
click at [305, 416] on icon "button" at bounding box center [309, 422] width 13 height 13
type input "8"
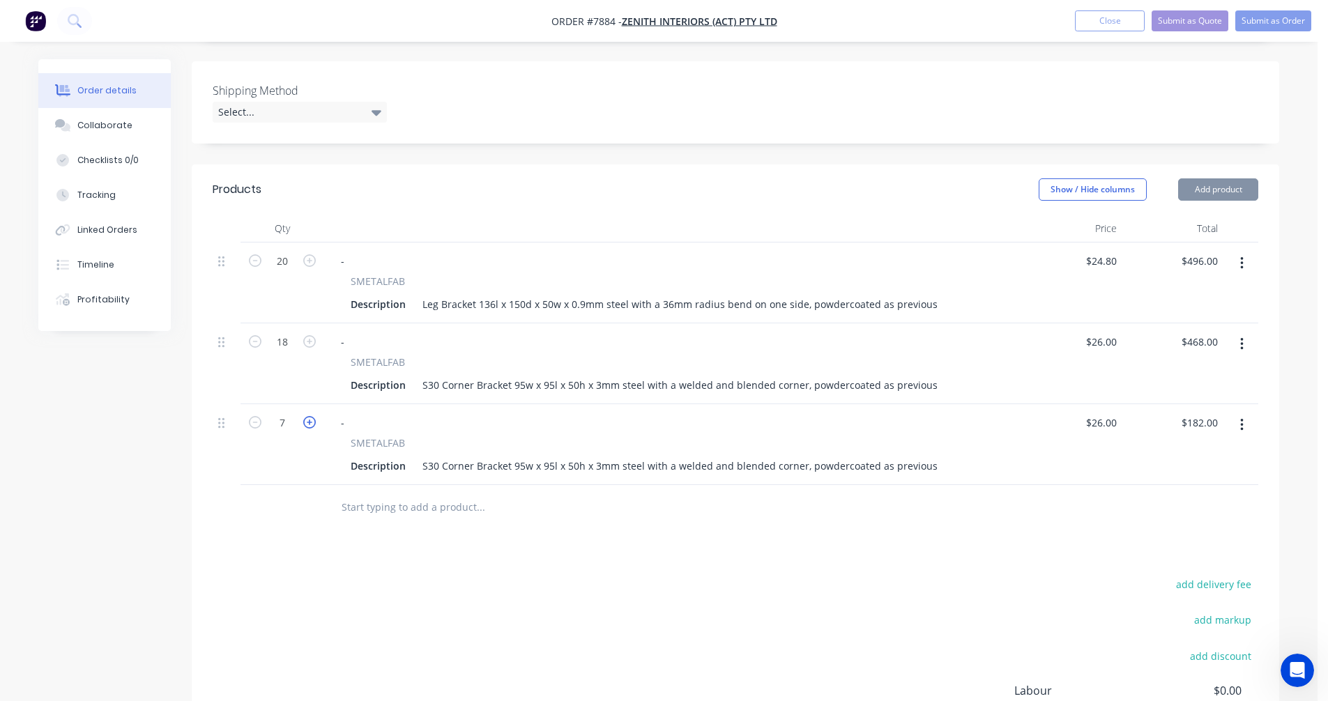
type input "$208.00"
click at [305, 416] on icon "button" at bounding box center [309, 422] width 13 height 13
type input "9"
type input "$234.00"
click at [305, 416] on icon "button" at bounding box center [309, 422] width 13 height 13
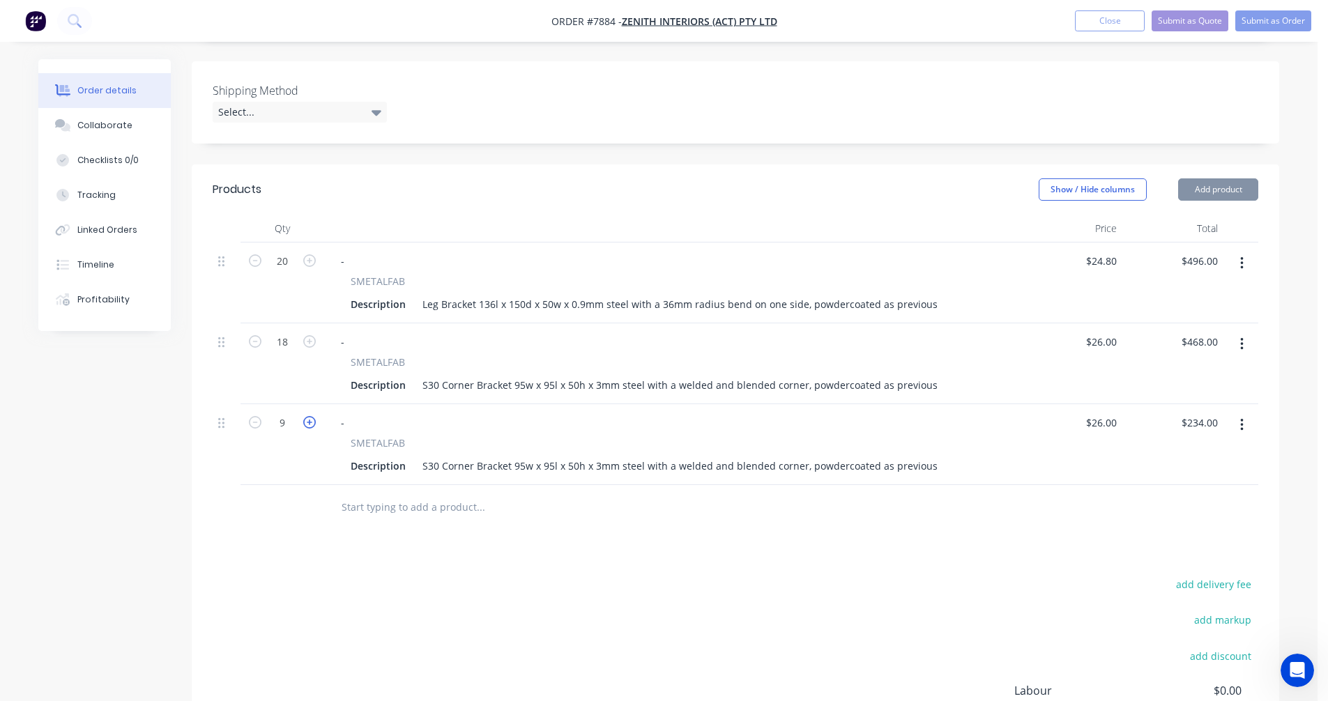
type input "10"
type input "$260.00"
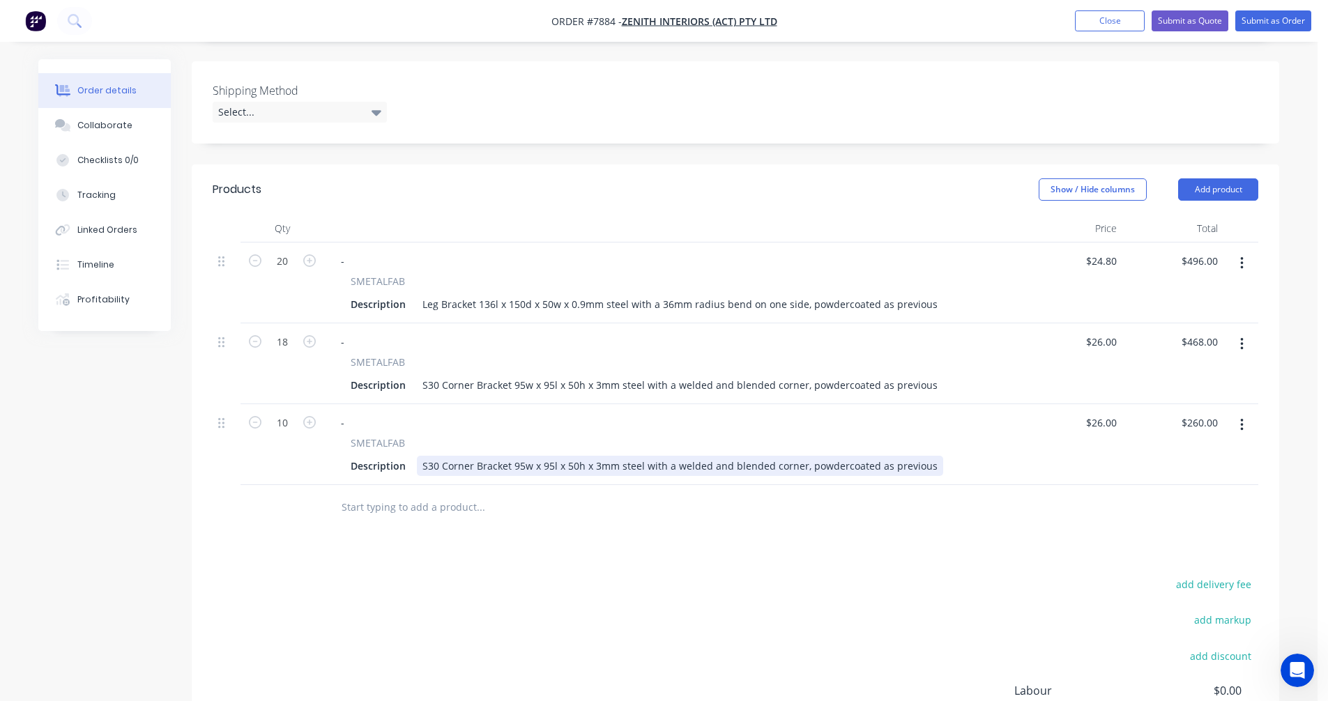
click at [891, 456] on div "S30 Corner Bracket 95w x 95l x 50h x 3mm steel with a welded and blended corner…" at bounding box center [680, 466] width 526 height 20
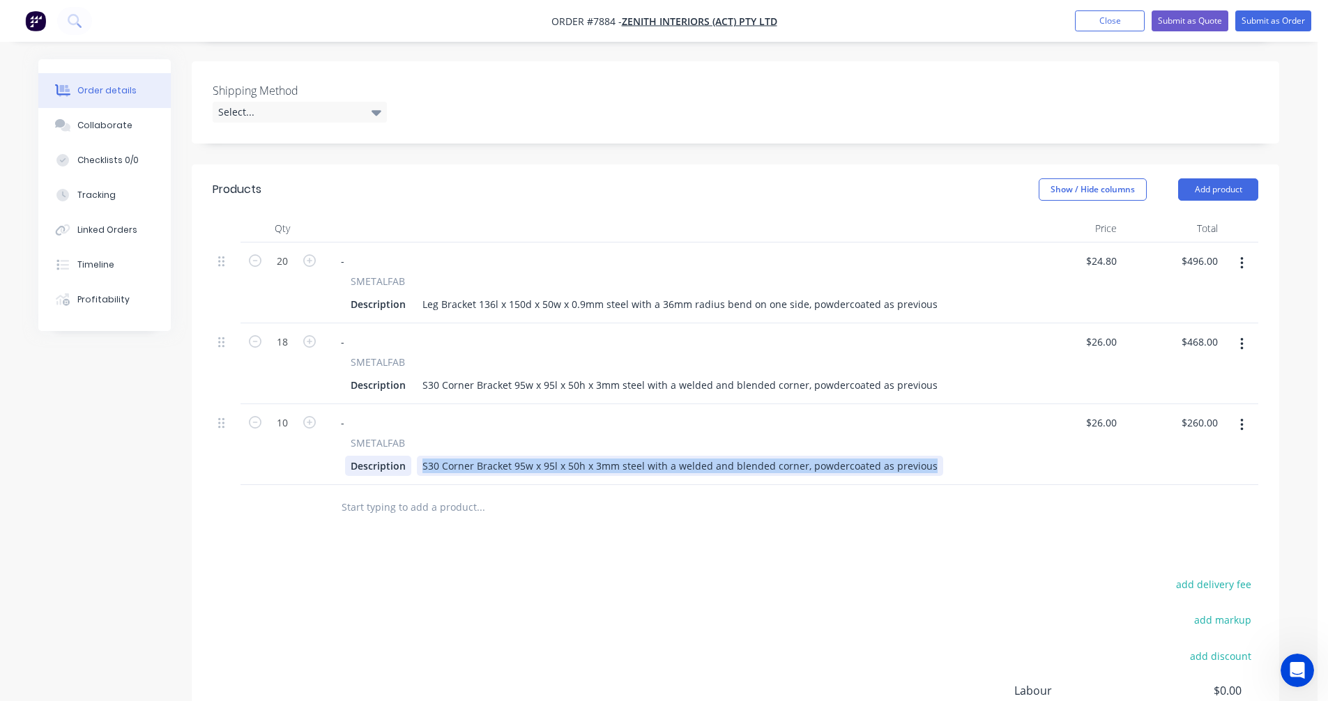
drag, startPoint x: 919, startPoint y: 447, endPoint x: 408, endPoint y: 448, distance: 510.8
click at [408, 456] on div "Description S30 Corner Bracket 95w x 95l x 50h x 3mm steel with a welded and bl…" at bounding box center [670, 466] width 650 height 20
paste div
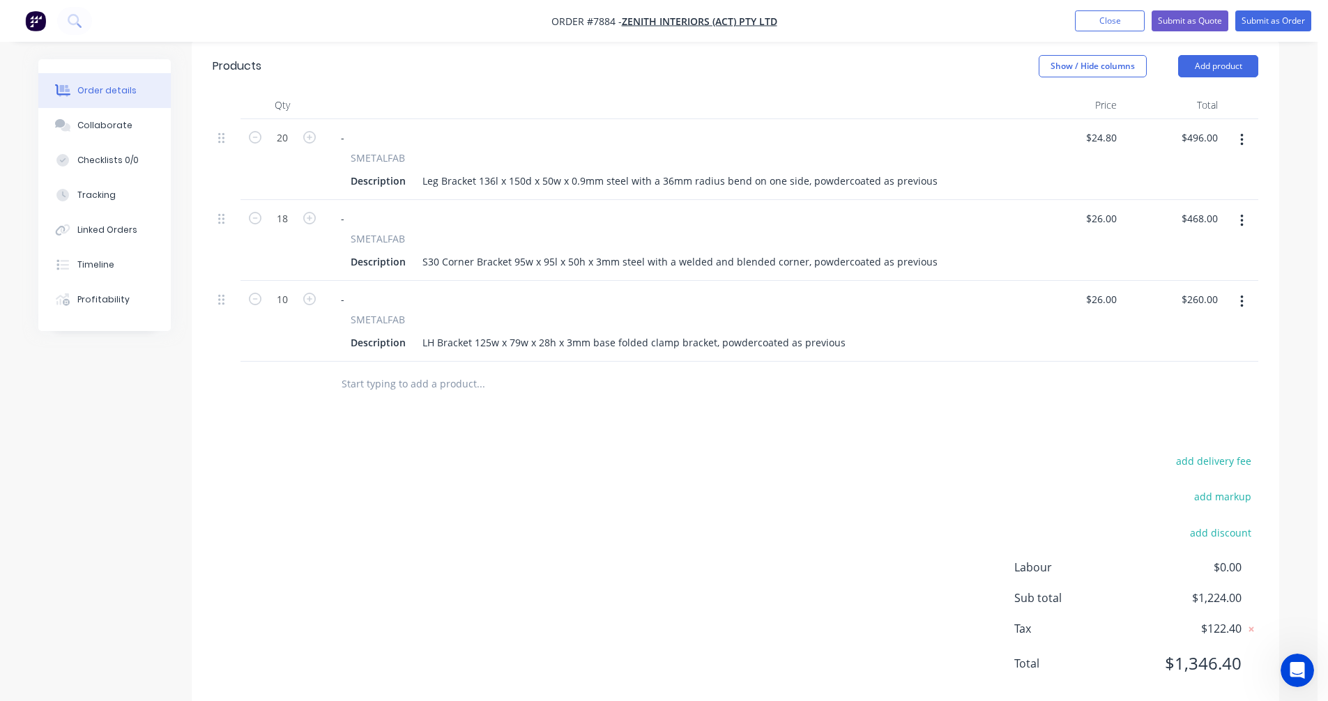
scroll to position [483, 0]
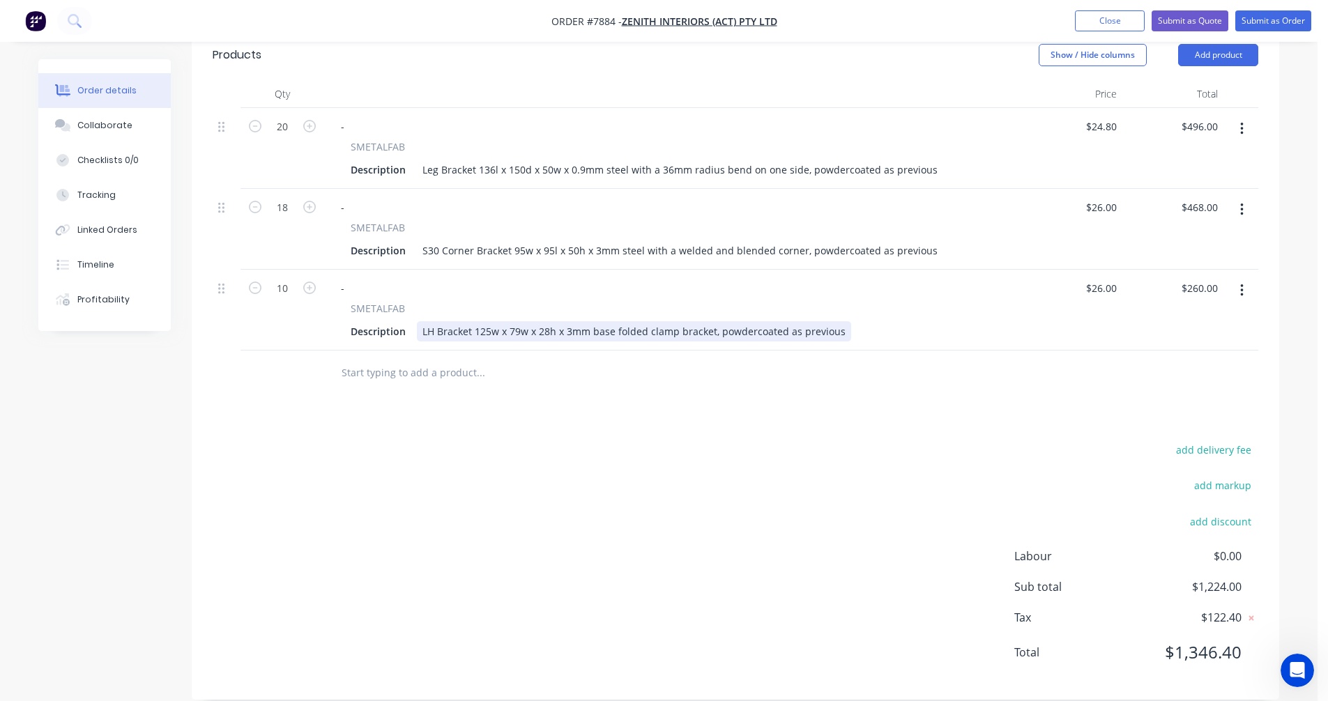
click at [735, 321] on div "LH Bracket 125w x 79w x 28h x 3mm base folded clamp bracket, powdercoated as pr…" at bounding box center [634, 331] width 434 height 20
type input "$15.50"
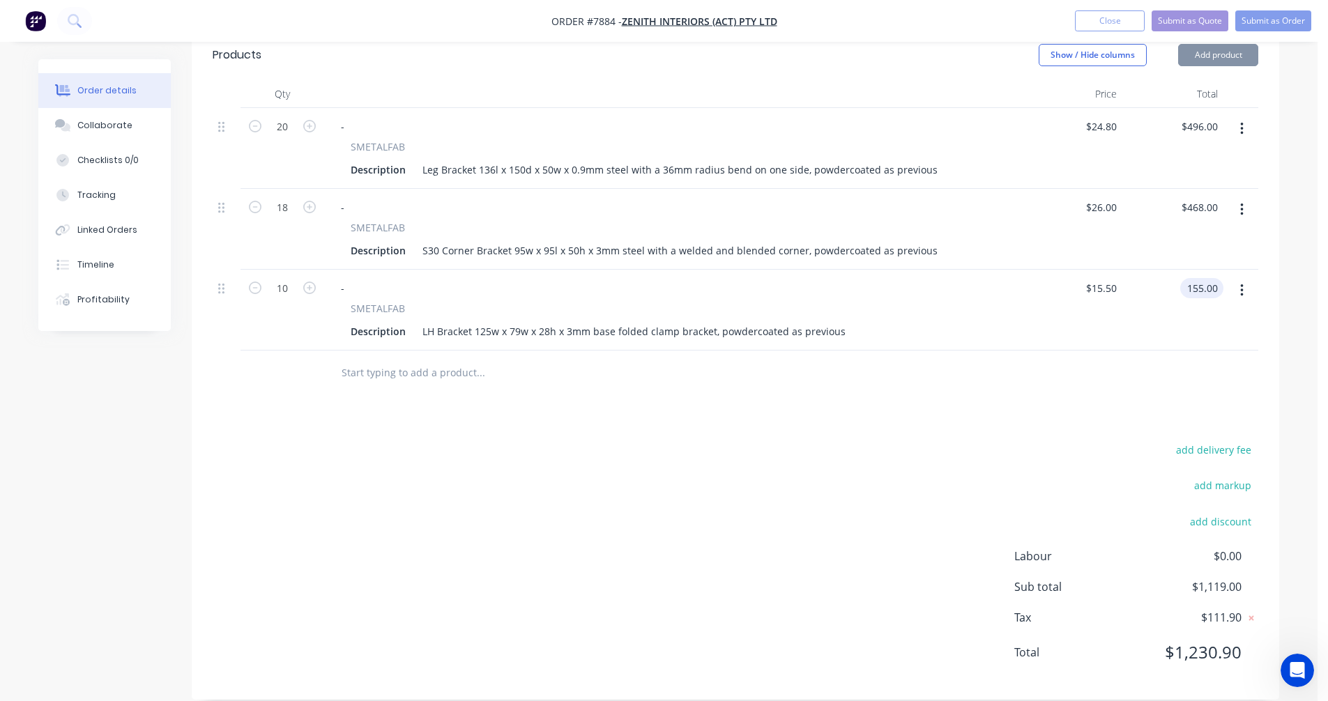
type input "$155.00"
click at [1238, 278] on button "button" at bounding box center [1241, 290] width 33 height 25
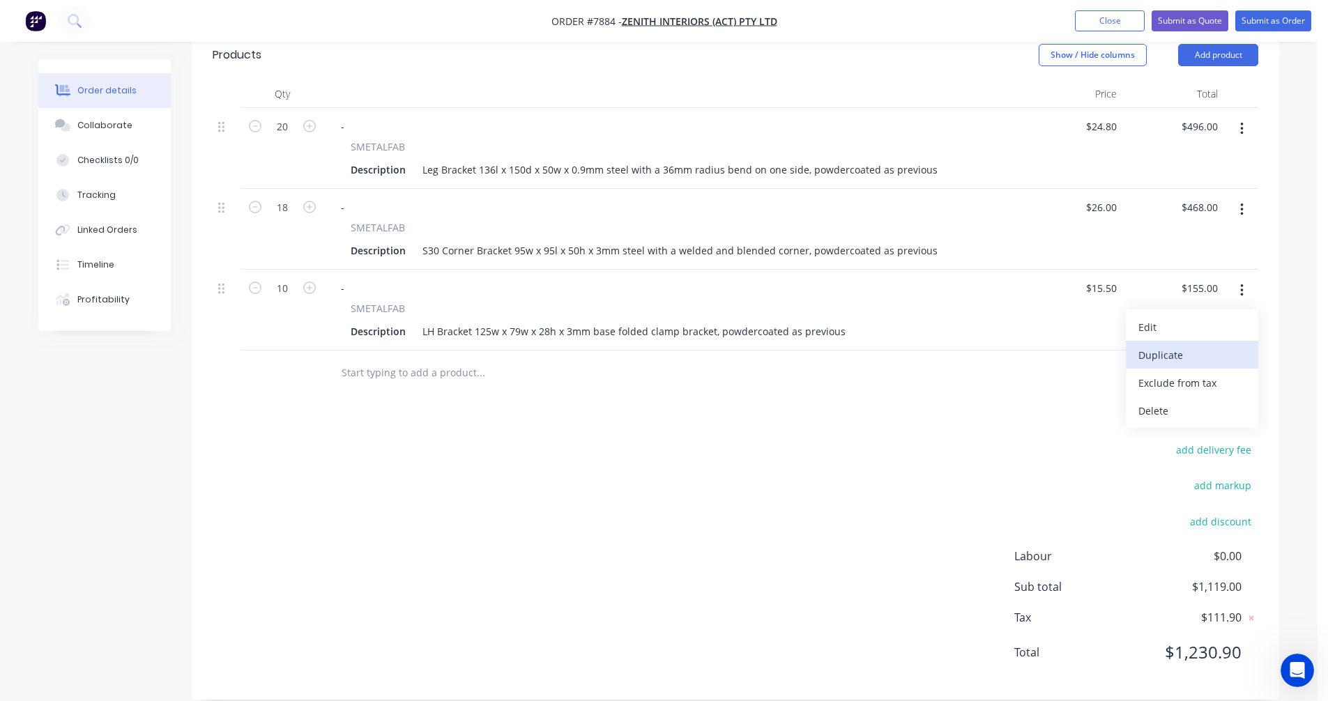
click at [1188, 345] on div "Duplicate" at bounding box center [1191, 355] width 107 height 20
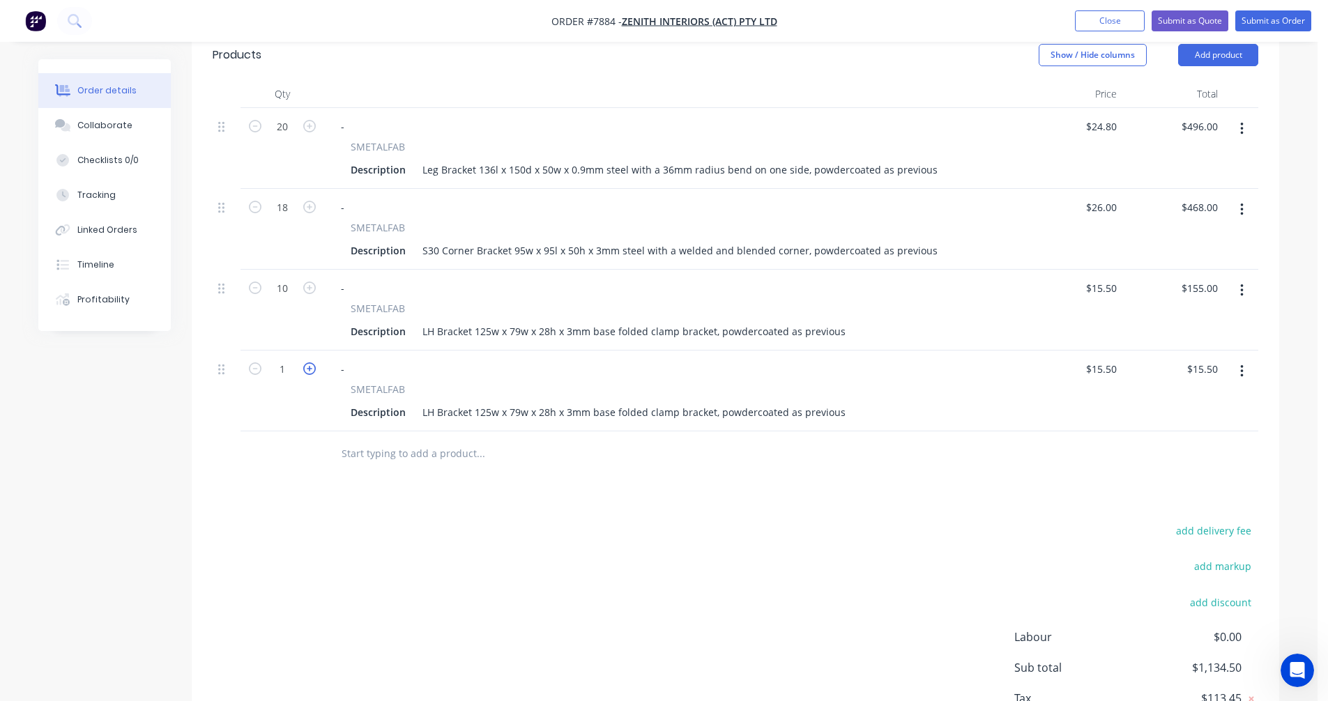
click at [307, 362] on icon "button" at bounding box center [309, 368] width 13 height 13
type input "2"
type input "$31.00"
click at [307, 362] on icon "button" at bounding box center [309, 368] width 13 height 13
type input "3"
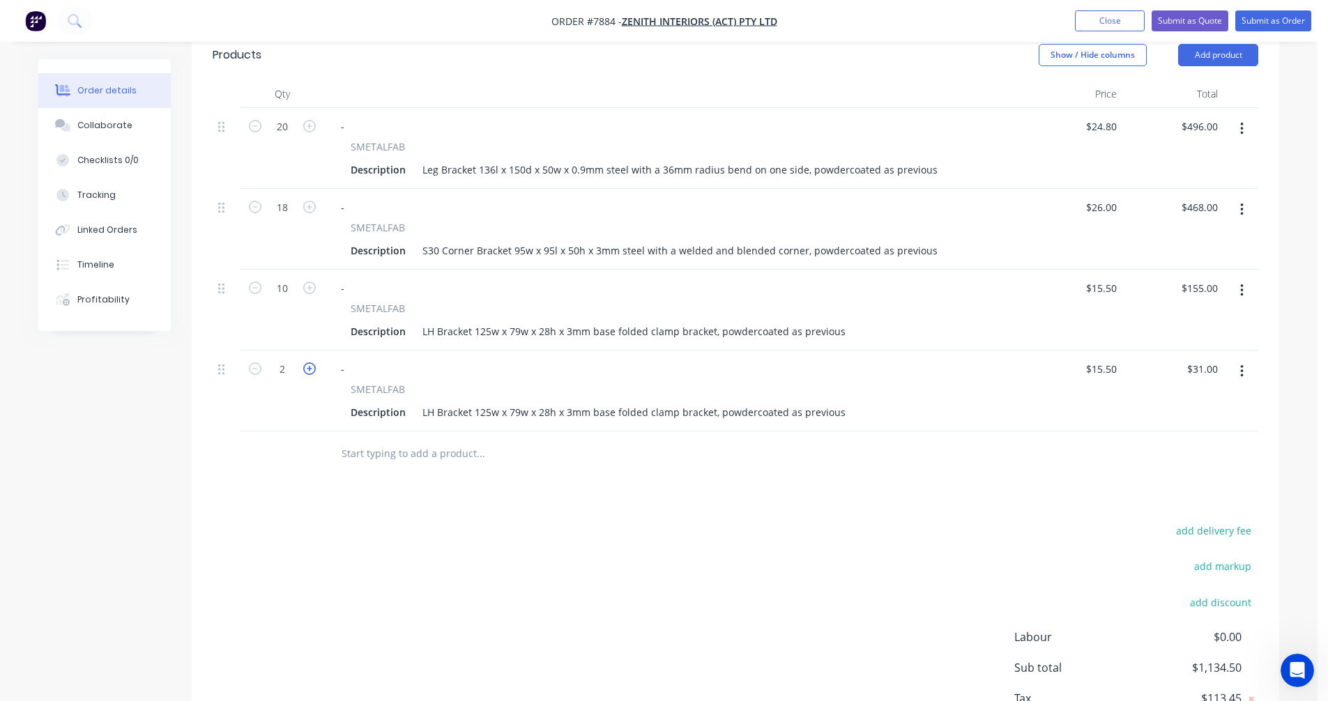
type input "$46.50"
click at [307, 362] on icon "button" at bounding box center [309, 368] width 13 height 13
type input "4"
type input "$62.00"
click at [307, 362] on icon "button" at bounding box center [309, 368] width 13 height 13
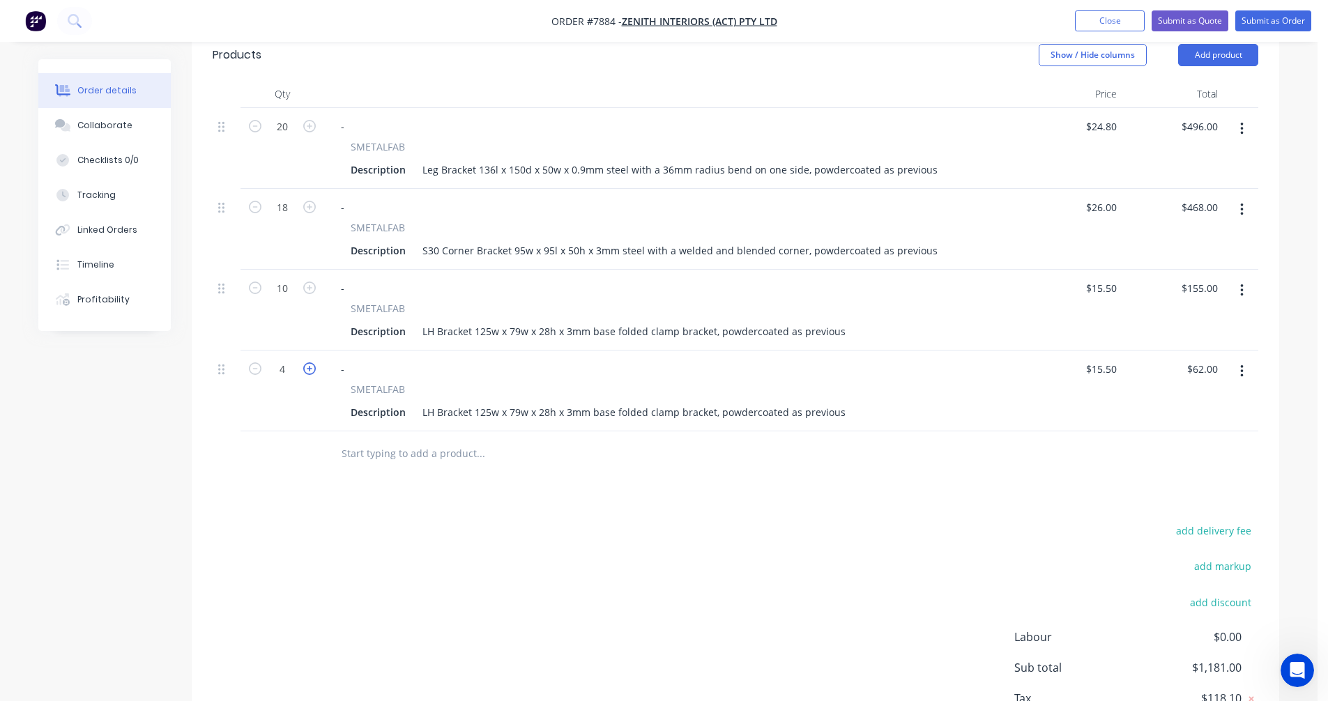
type input "5"
type input "$77.50"
click at [307, 362] on icon "button" at bounding box center [309, 368] width 13 height 13
type input "6"
type input "$93.00"
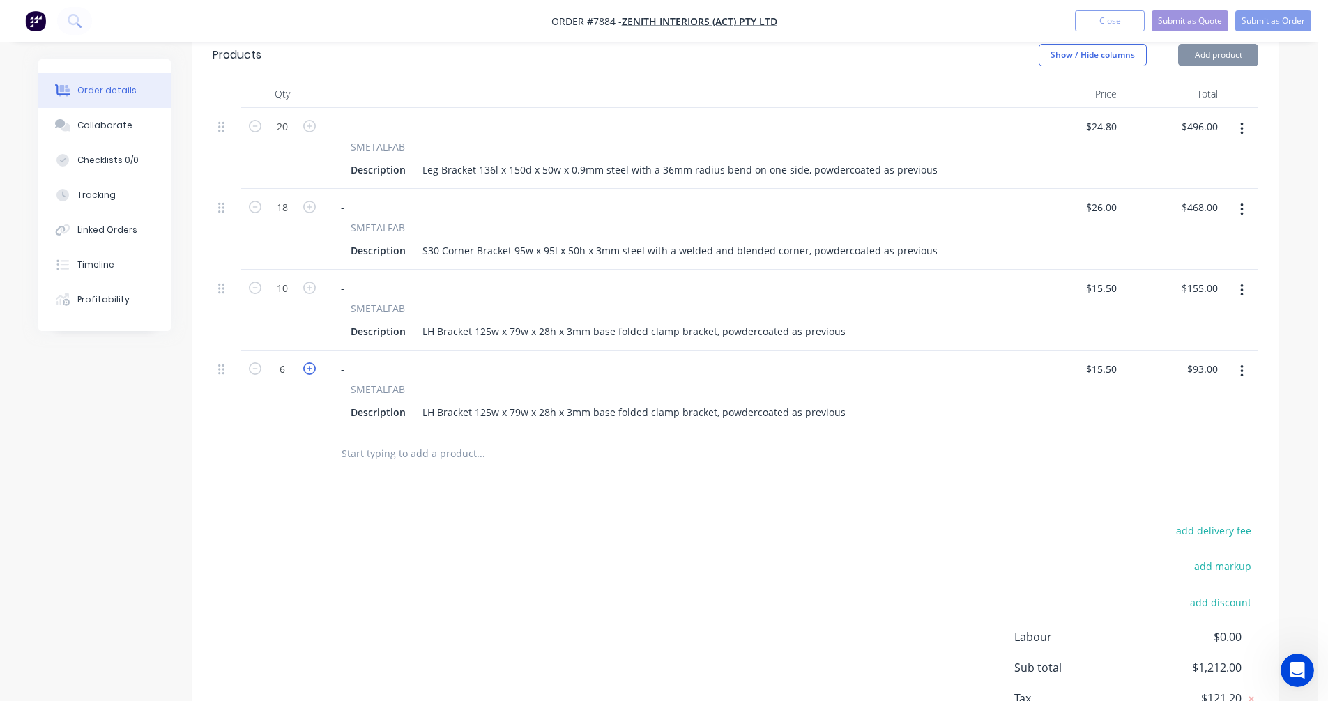
click at [307, 362] on icon "button" at bounding box center [309, 368] width 13 height 13
type input "7"
type input "$108.50"
click at [307, 362] on icon "button" at bounding box center [309, 368] width 13 height 13
type input "8"
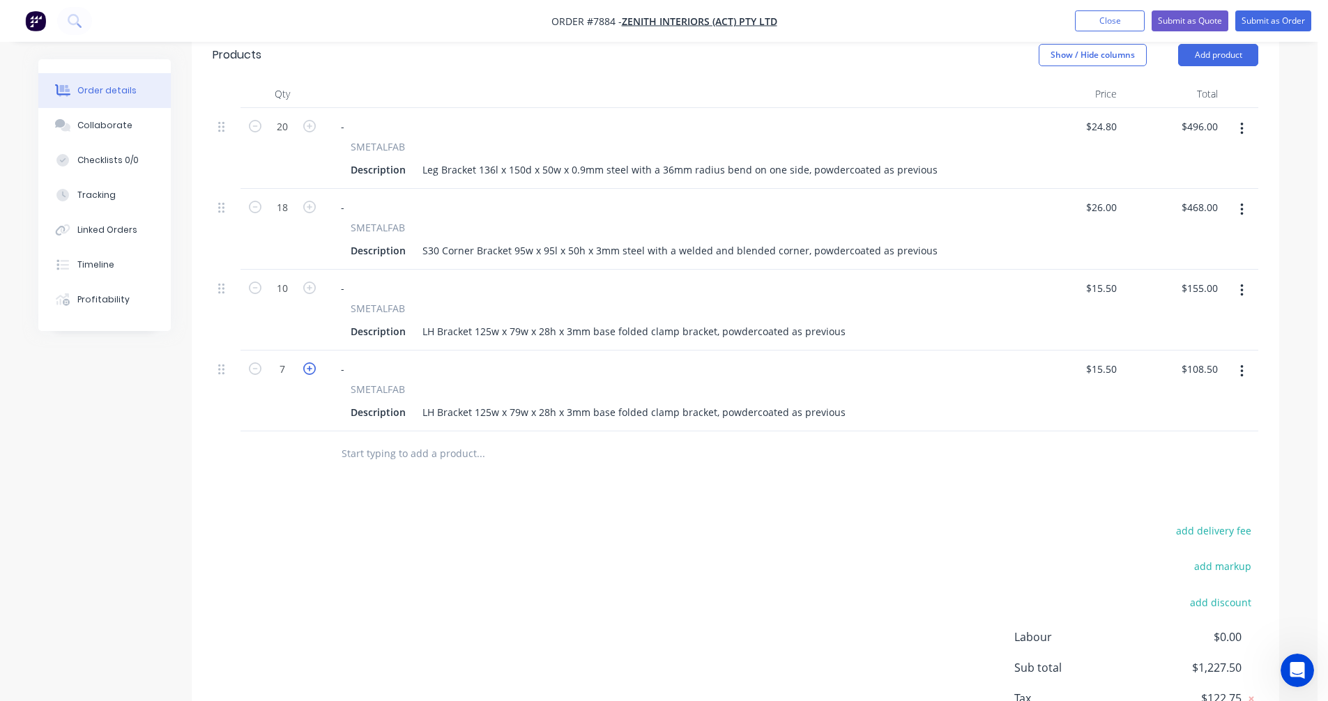
type input "$124.00"
click at [307, 362] on icon "button" at bounding box center [309, 368] width 13 height 13
type input "9"
type input "$139.50"
click at [307, 362] on icon "button" at bounding box center [309, 368] width 13 height 13
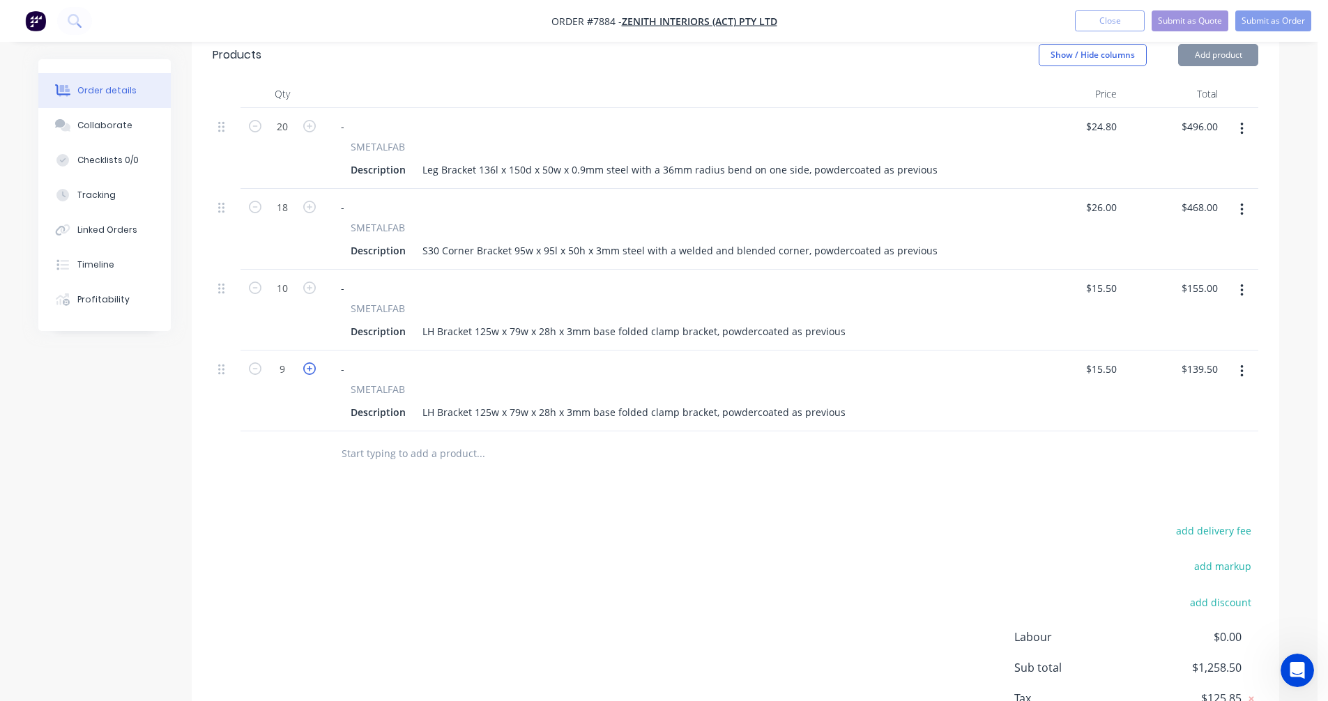
type input "10"
type input "$155.00"
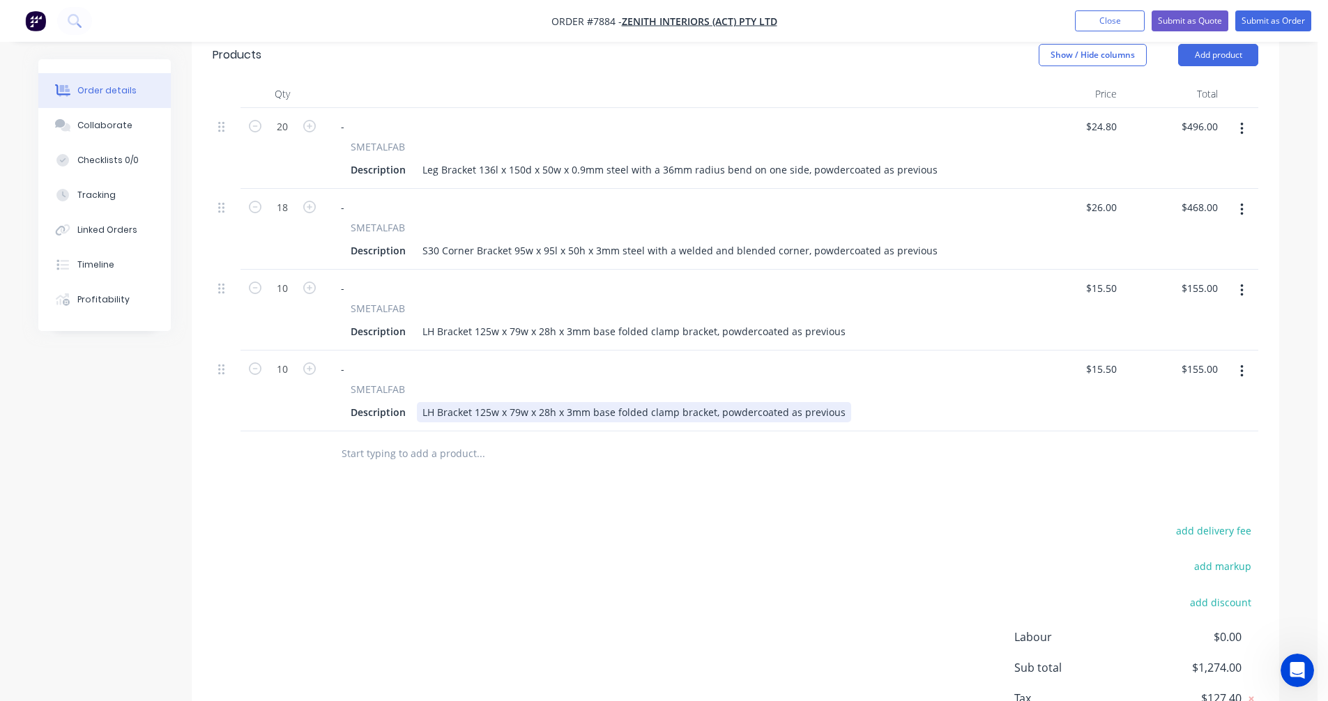
click at [427, 402] on div "LH Bracket 125w x 79w x 28h x 3mm base folded clamp bracket, powdercoated as pr…" at bounding box center [634, 412] width 434 height 20
type input "$15.50"
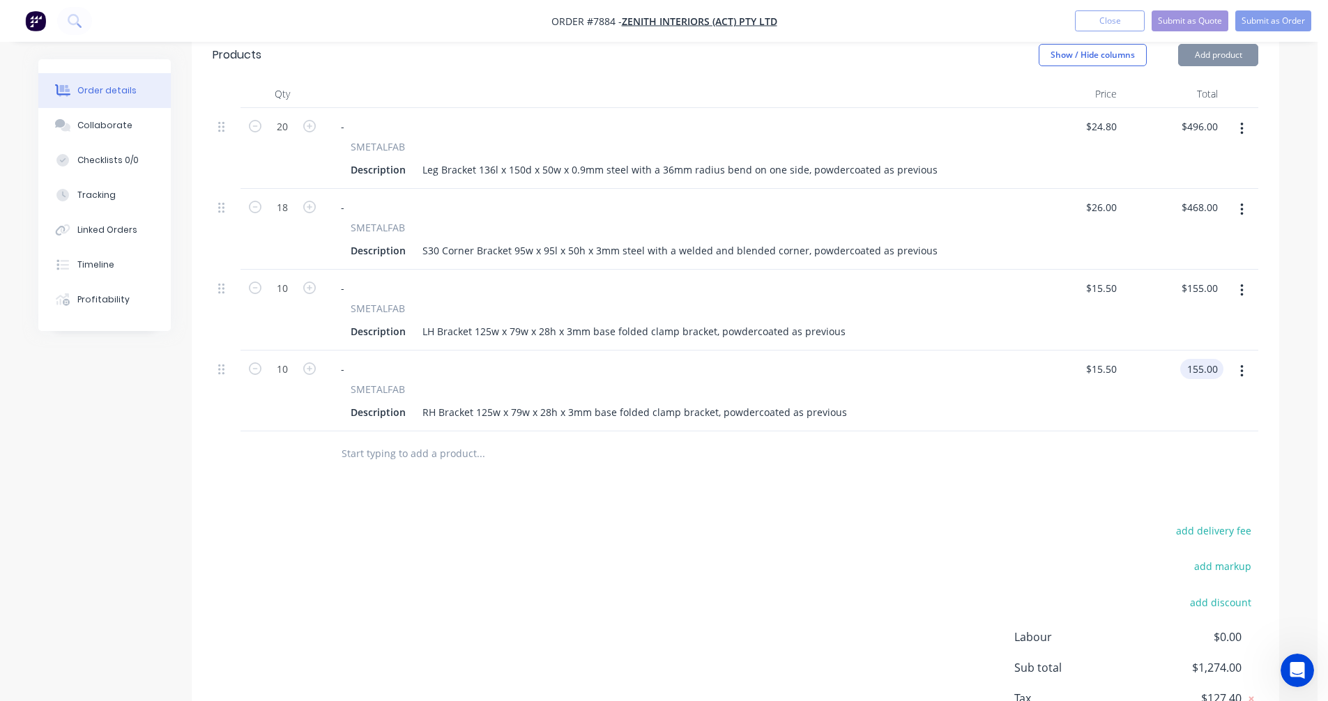
type input "$155.00"
click at [1241, 365] on icon "button" at bounding box center [1241, 371] width 3 height 13
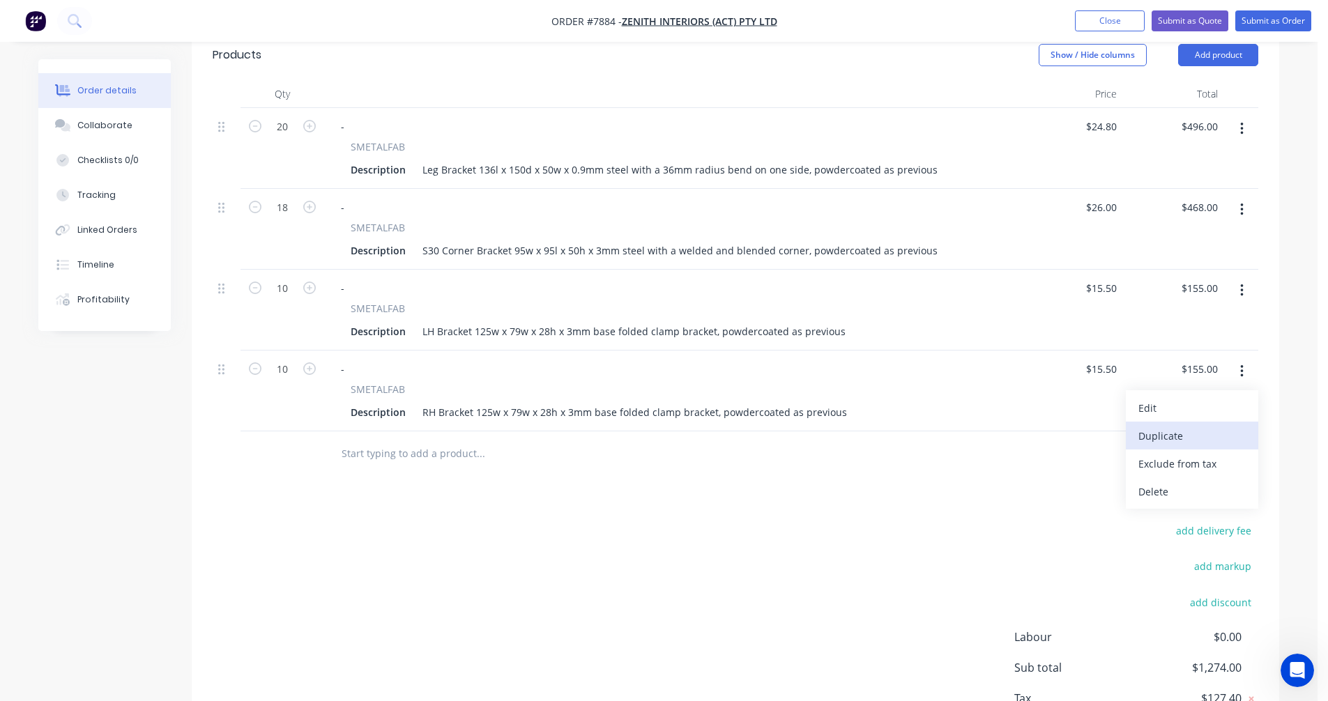
click at [1183, 426] on div "Duplicate" at bounding box center [1191, 436] width 107 height 20
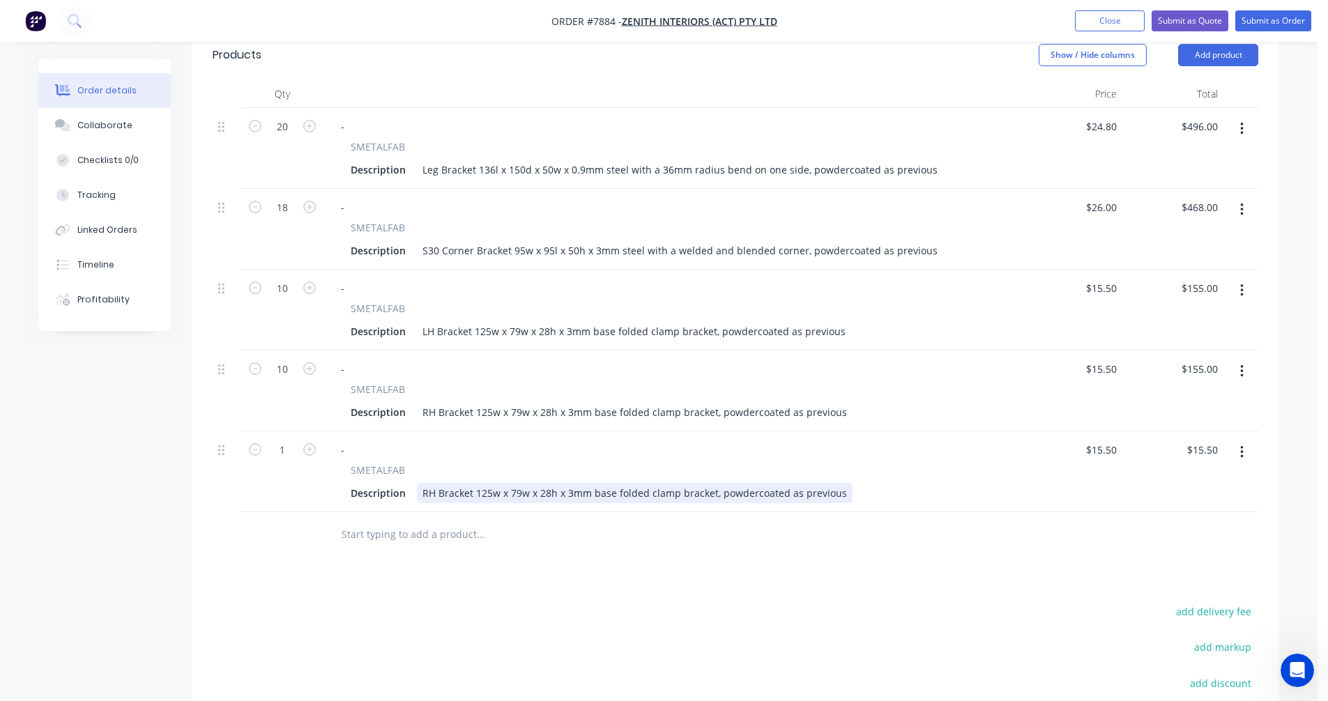
click at [745, 483] on div "RH Bracket 125w x 79w x 28h x 3mm base folded clamp bracket, powdercoated as pr…" at bounding box center [635, 493] width 436 height 20
drag, startPoint x: 838, startPoint y: 475, endPoint x: 409, endPoint y: 472, distance: 429.3
click at [410, 483] on div "Description RH Bracket 125w x 79w x 28h x 3mm base folded clamp bracket, powder…" at bounding box center [670, 493] width 650 height 20
paste div
click at [497, 483] on div "Double Bracket, 284w x 207d x 187h x 3mm base with welded gusset, powdercoated …" at bounding box center [655, 493] width 476 height 20
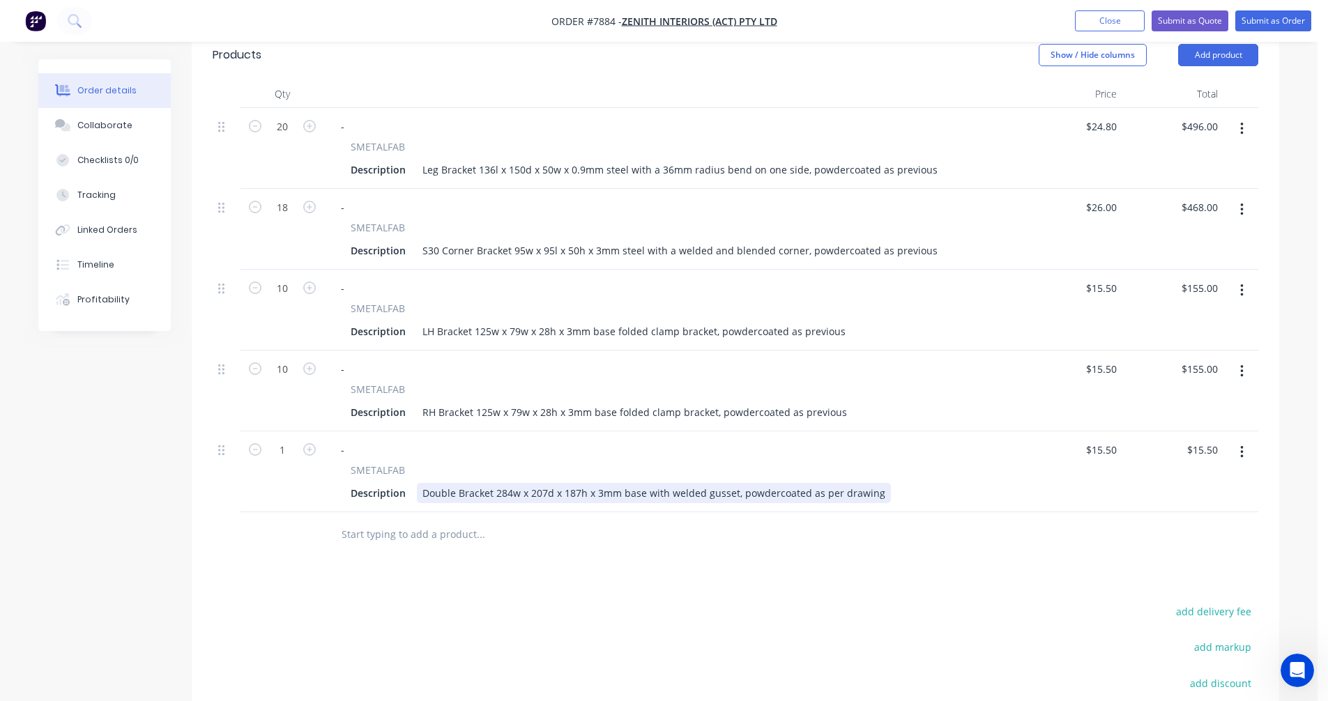
drag, startPoint x: 873, startPoint y: 472, endPoint x: 819, endPoint y: 472, distance: 54.4
click at [819, 483] on div "Double Bracket 284w x 207d x 187h x 3mm base with welded gusset, powdercoated a…" at bounding box center [654, 493] width 474 height 20
click at [307, 443] on icon "button" at bounding box center [309, 449] width 13 height 13
type input "2"
type input "$31.00"
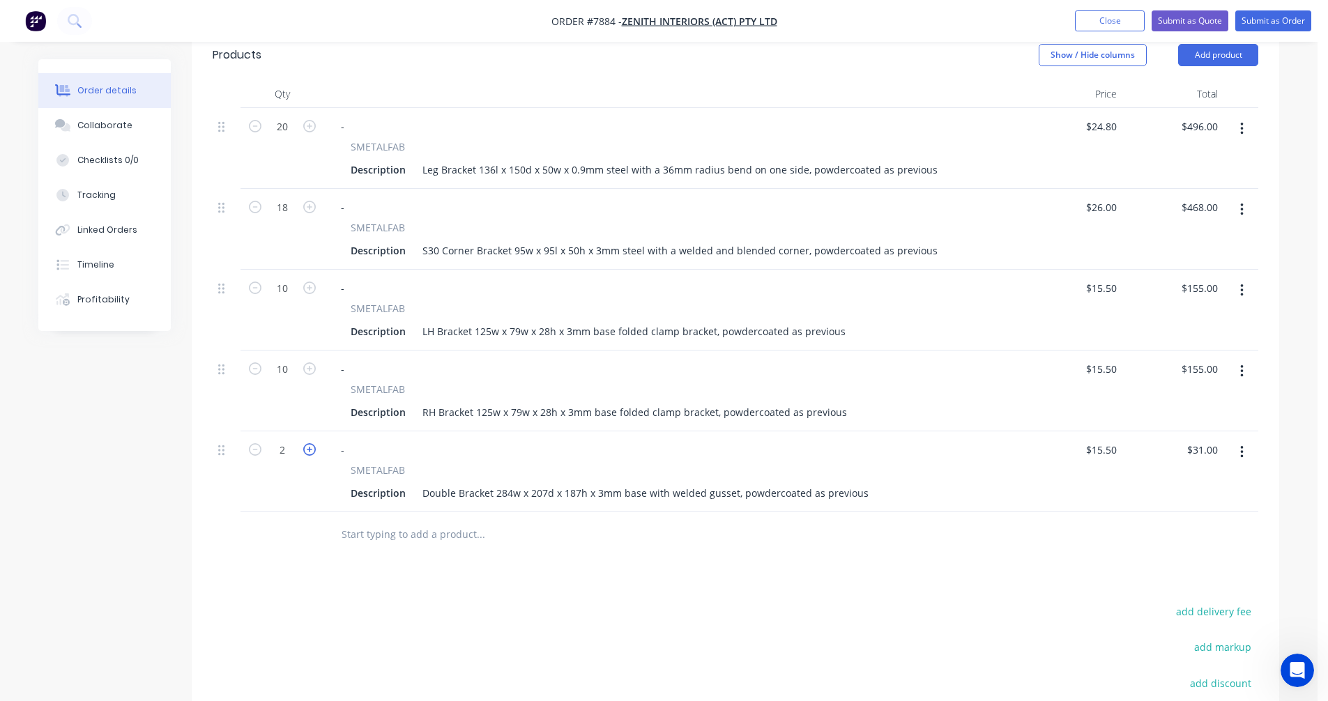
click at [307, 443] on icon "button" at bounding box center [309, 449] width 13 height 13
type input "3"
type input "$46.50"
click at [307, 443] on icon "button" at bounding box center [309, 449] width 13 height 13
type input "4"
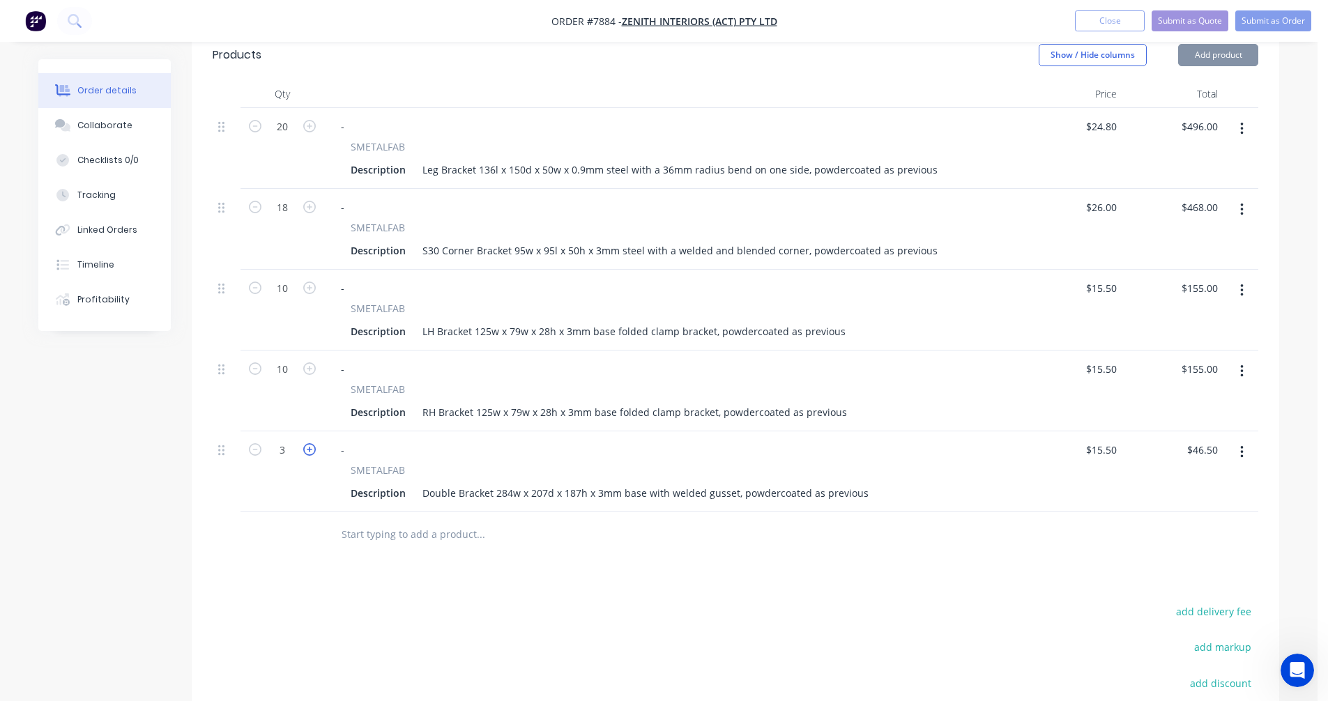
type input "$62.00"
click at [307, 443] on icon "button" at bounding box center [309, 449] width 13 height 13
type input "5"
type input "$77.50"
click at [307, 443] on icon "button" at bounding box center [309, 449] width 13 height 13
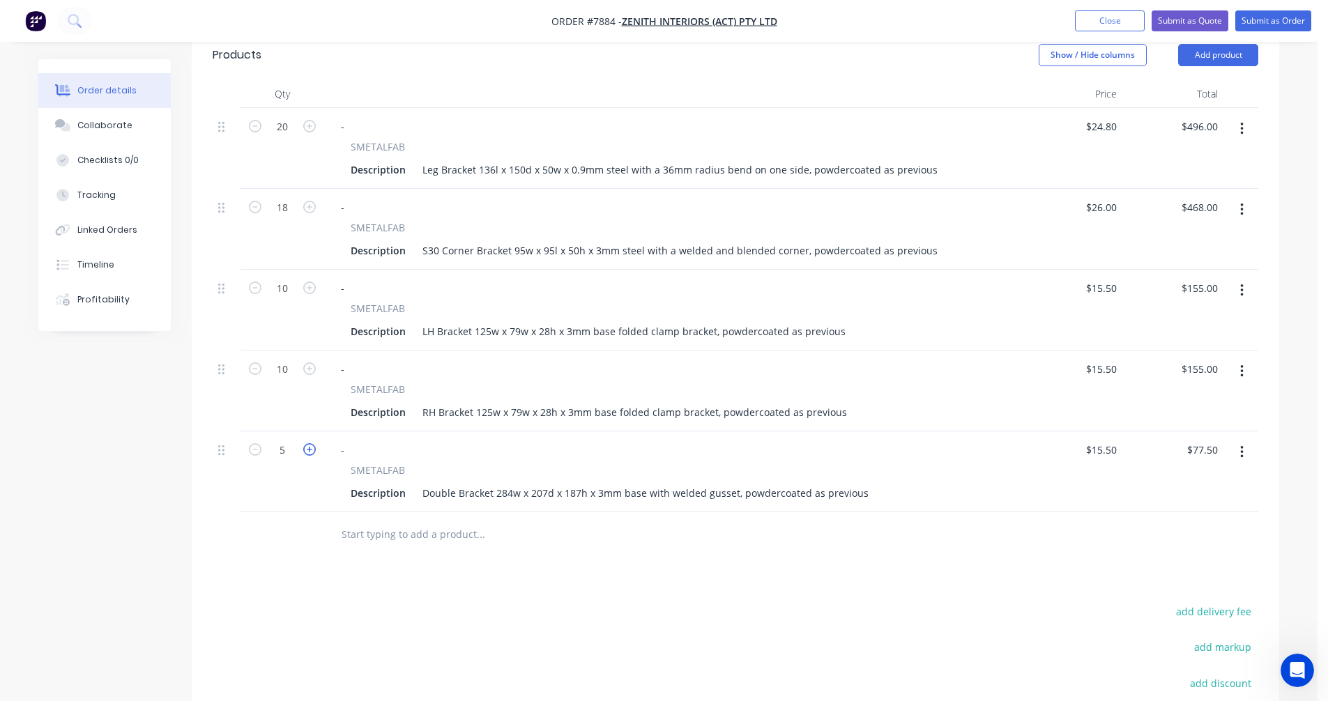
type input "6"
type input "$93.00"
click at [307, 443] on icon "button" at bounding box center [309, 449] width 13 height 13
type input "7"
type input "$108.50"
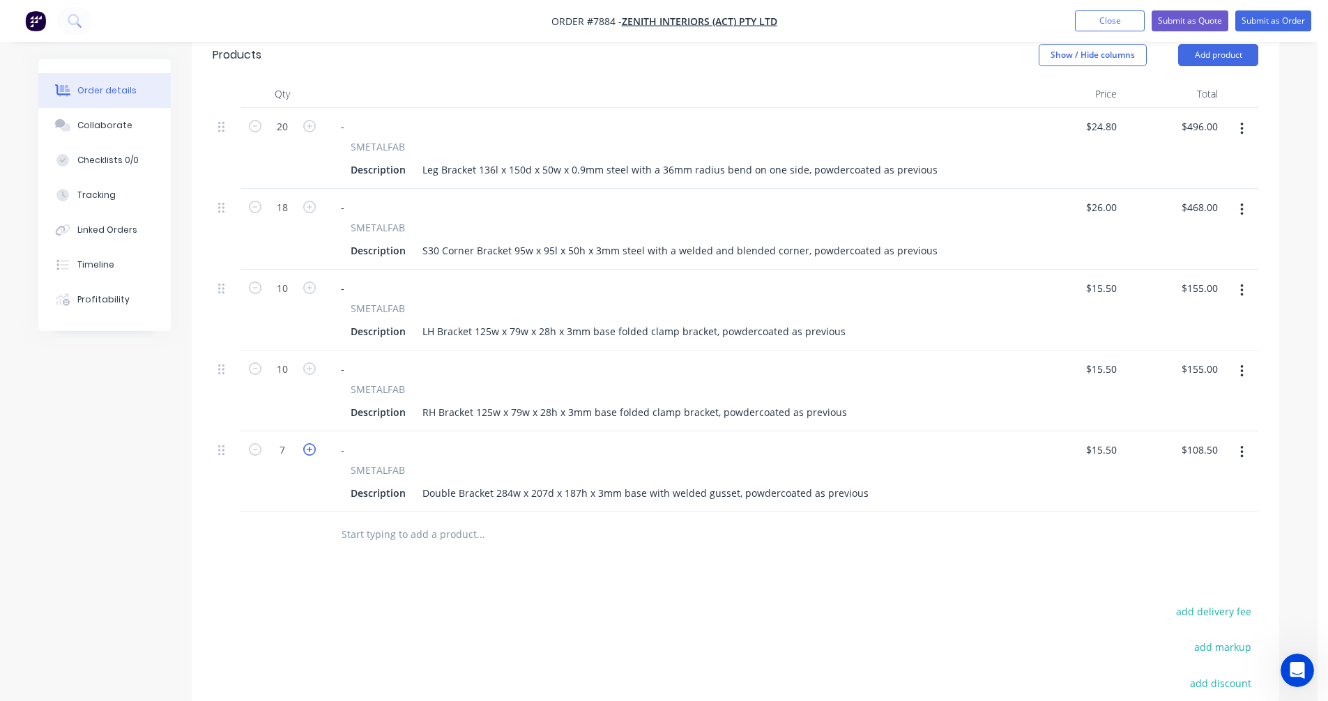
click at [307, 443] on icon "button" at bounding box center [309, 449] width 13 height 13
type input "8"
type input "$124.00"
click at [307, 443] on icon "button" at bounding box center [309, 449] width 13 height 13
type input "9"
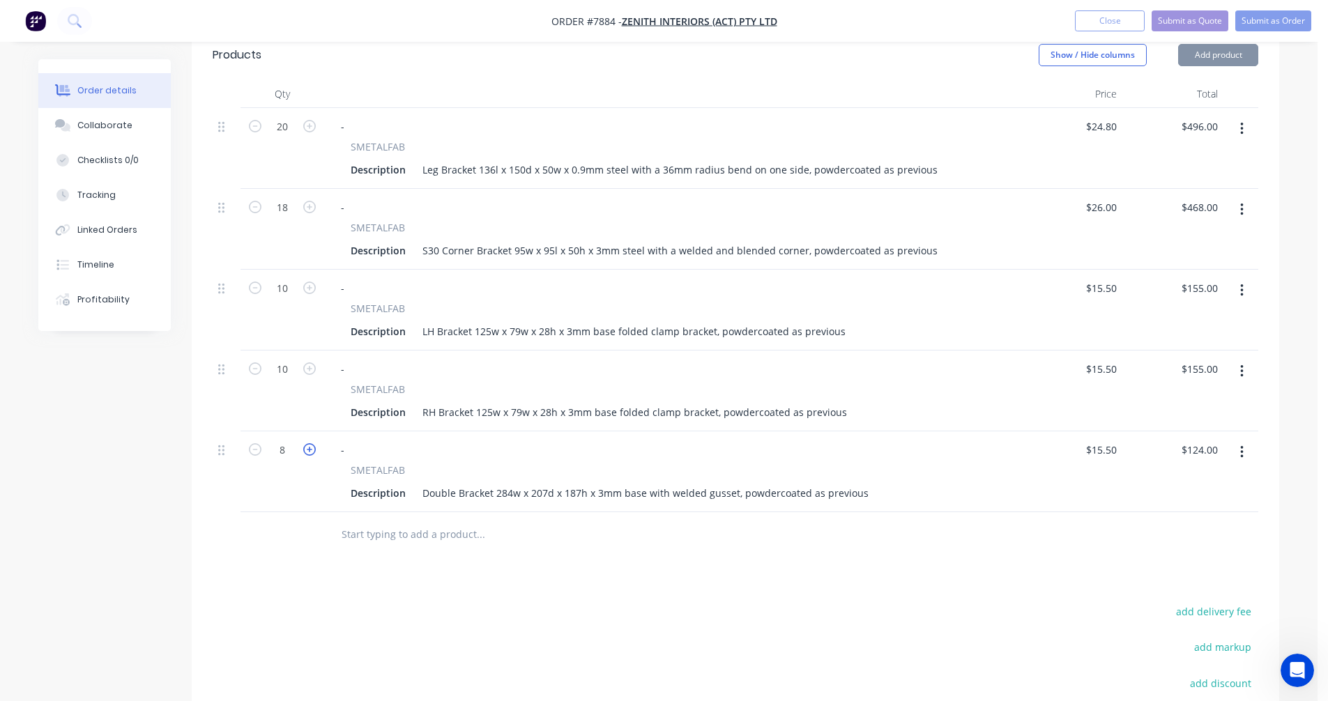
type input "$139.50"
click at [307, 443] on icon "button" at bounding box center [309, 449] width 13 height 13
type input "10"
type input "$155.00"
click at [307, 443] on icon "button" at bounding box center [309, 449] width 13 height 13
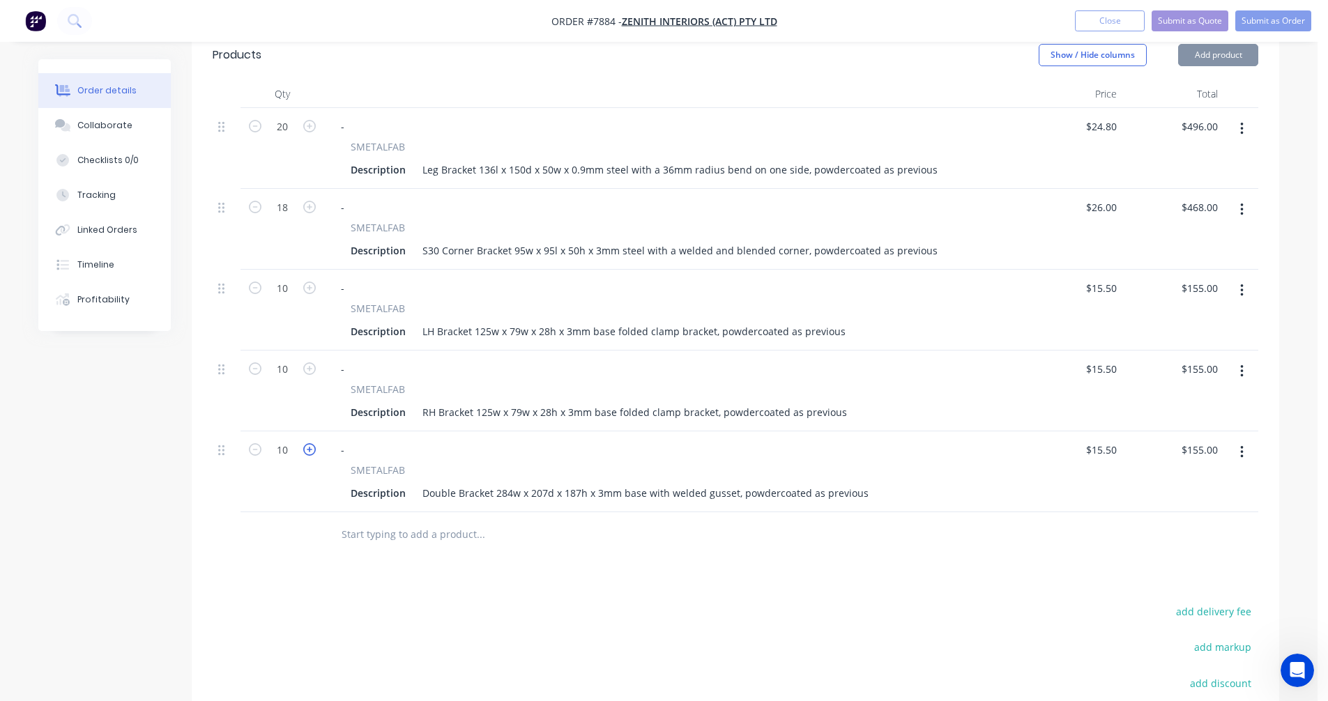
type input "11"
type input "$170.50"
click at [307, 443] on icon "button" at bounding box center [309, 449] width 13 height 13
type input "12"
type input "$186.00"
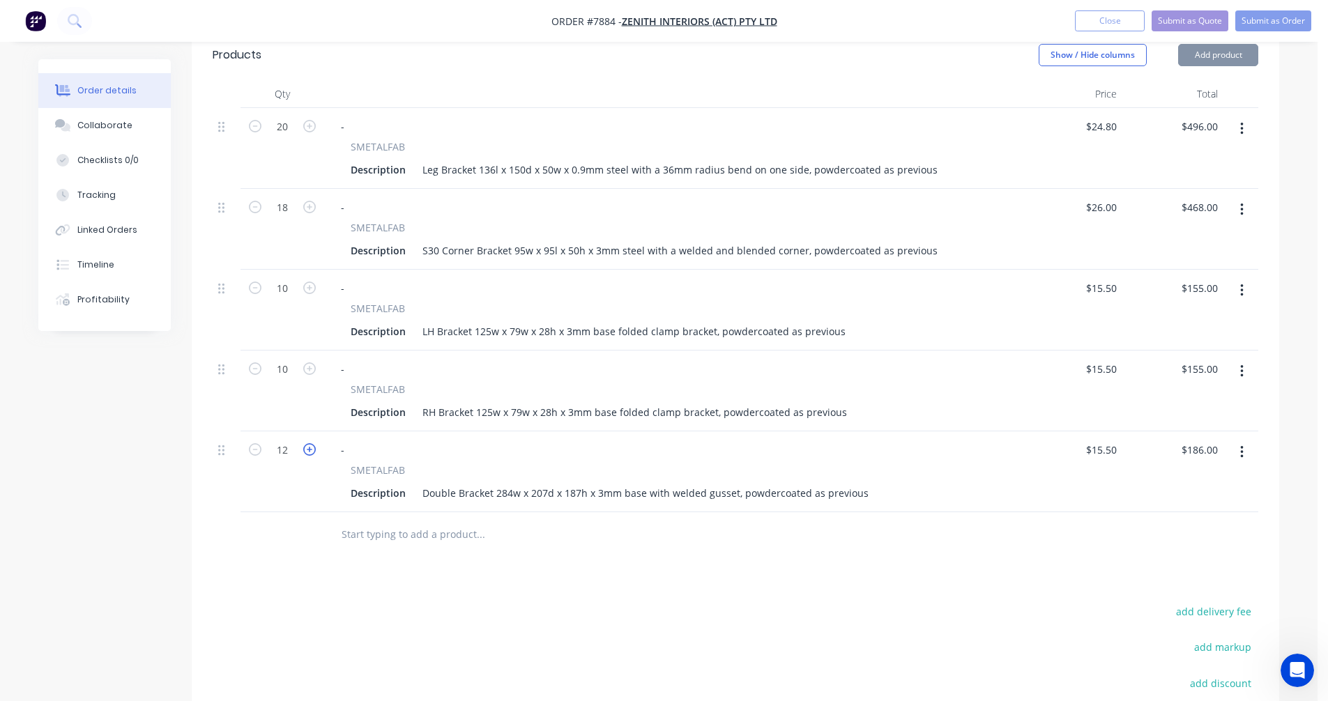
click at [307, 443] on icon "button" at bounding box center [309, 449] width 13 height 13
type input "13"
type input "$201.50"
click at [307, 443] on icon "button" at bounding box center [309, 449] width 13 height 13
type input "14"
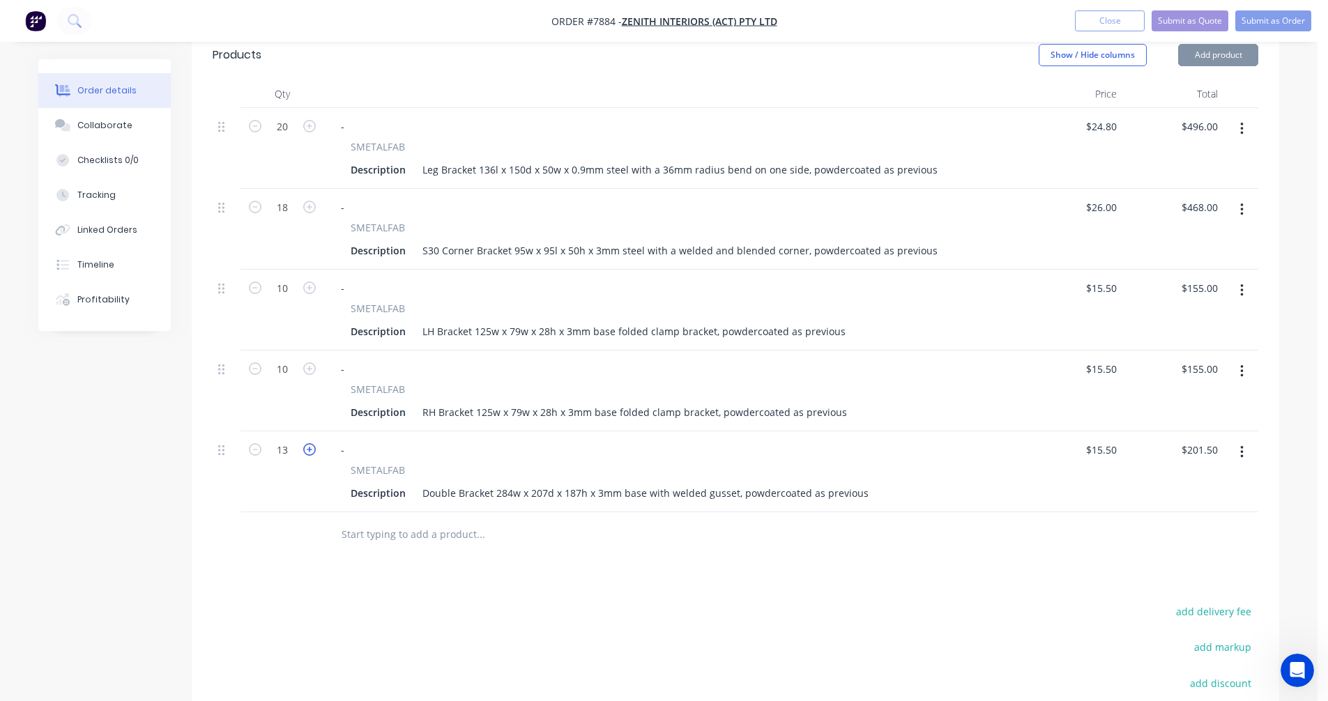
type input "$217.00"
click at [307, 443] on icon "button" at bounding box center [309, 449] width 13 height 13
type input "15"
type input "$232.50"
click at [1114, 440] on input "15.5" at bounding box center [1103, 450] width 38 height 20
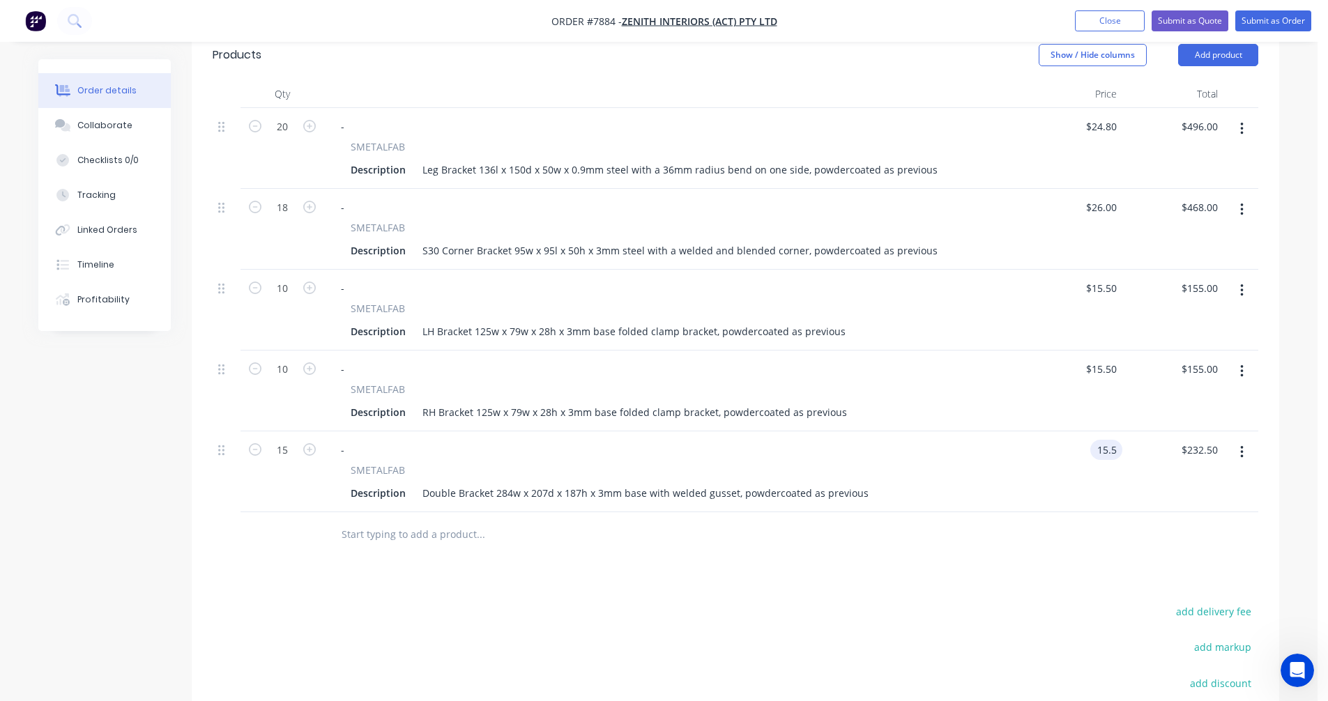
type input "$15.50"
